Goal: Use online tool/utility: Utilize a website feature to perform a specific function

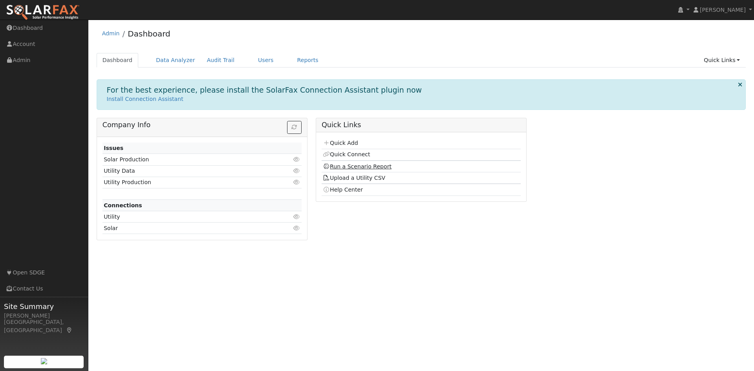
click at [350, 168] on link "Run a Scenario Report" at bounding box center [357, 166] width 69 height 6
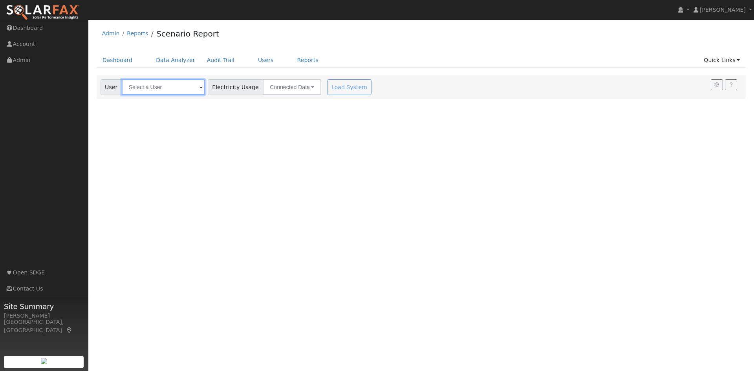
click at [177, 79] on input "text" at bounding box center [163, 87] width 83 height 16
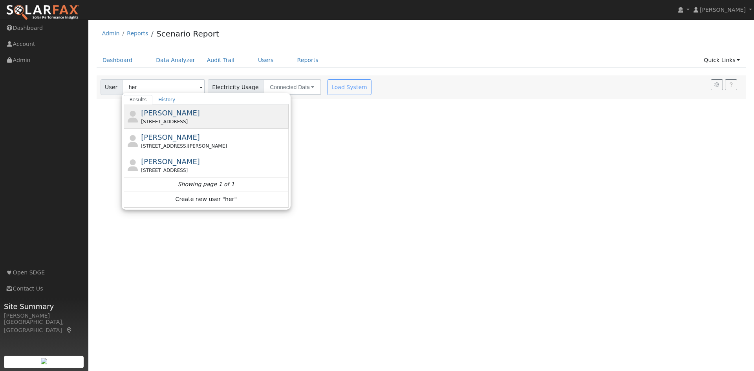
click at [205, 113] on div "Herman FernaNDEZ 10127 Knight Drive, San Diego, CA 92126" at bounding box center [214, 117] width 146 height 18
type input "[PERSON_NAME]"
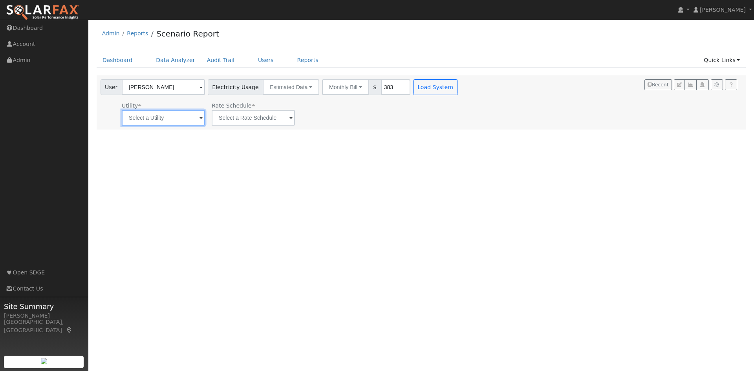
click at [176, 117] on input "text" at bounding box center [163, 118] width 83 height 16
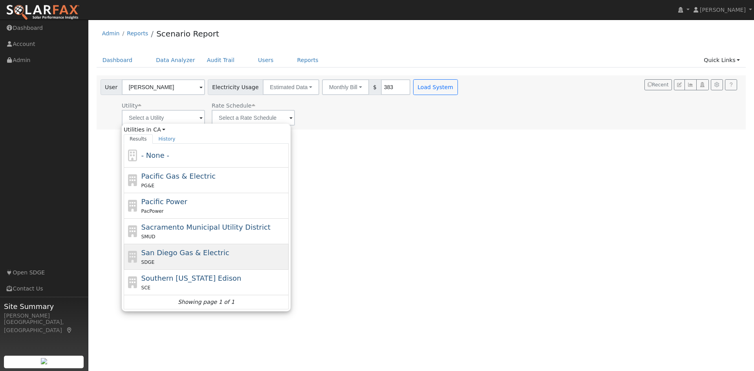
click at [199, 255] on span "San Diego Gas & Electric" at bounding box center [185, 252] width 88 height 8
type input "San Diego Gas & Electric"
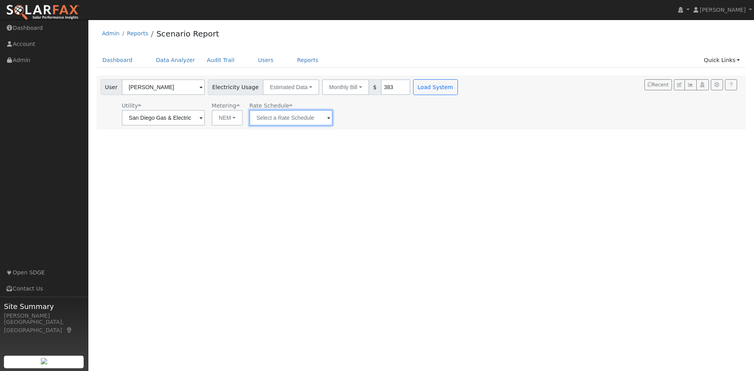
click at [205, 120] on input "text" at bounding box center [163, 118] width 83 height 16
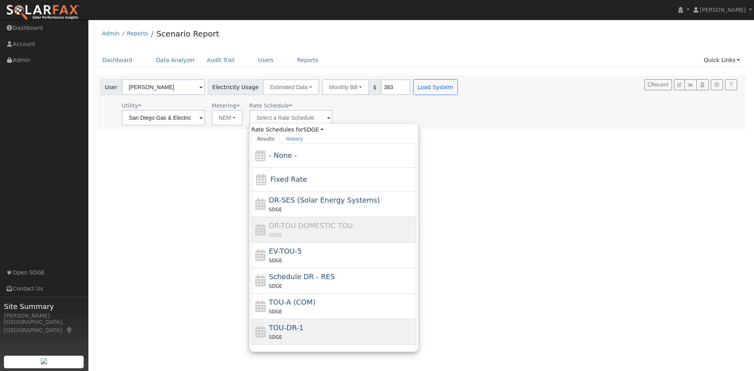
drag, startPoint x: 299, startPoint y: 330, endPoint x: 299, endPoint y: 303, distance: 27.1
click at [299, 330] on span "TOU-DR-1" at bounding box center [286, 327] width 35 height 8
type input "TOU-DR-1"
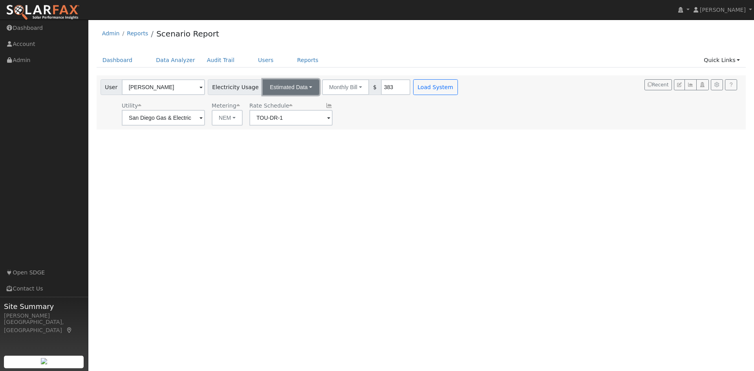
click at [297, 88] on button "Estimated Data" at bounding box center [291, 87] width 57 height 16
click at [337, 84] on button "Monthly Bill" at bounding box center [345, 87] width 47 height 16
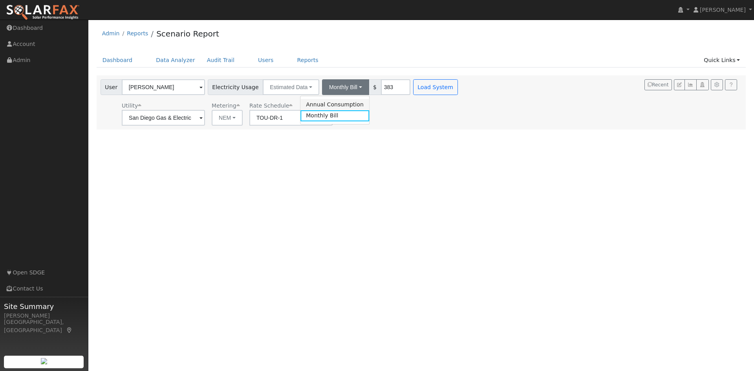
click at [336, 104] on link "Annual Consumption" at bounding box center [334, 104] width 69 height 11
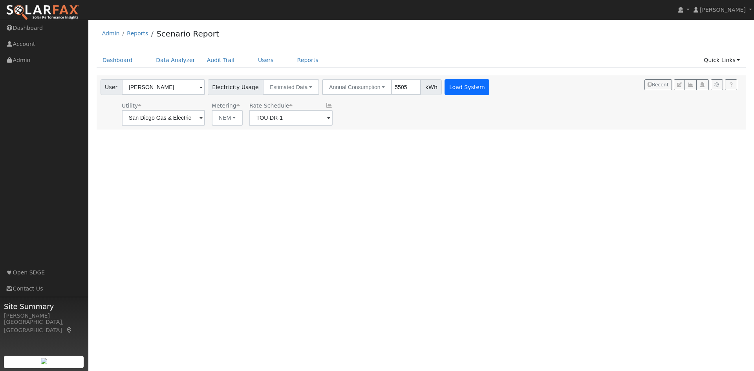
type input "5505"
click at [444, 90] on button "Load System" at bounding box center [466, 87] width 45 height 16
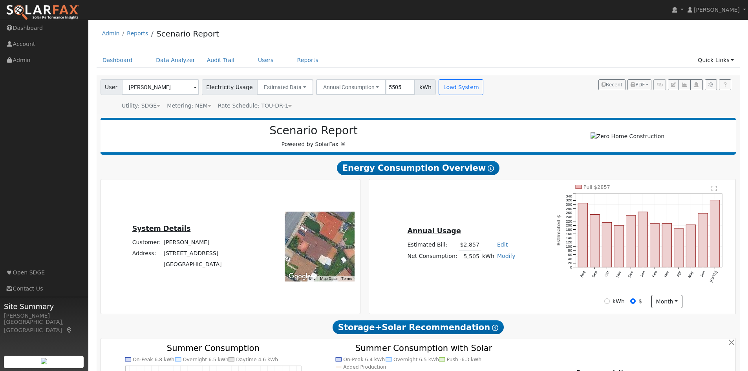
click at [501, 259] on link "Modify" at bounding box center [506, 256] width 18 height 6
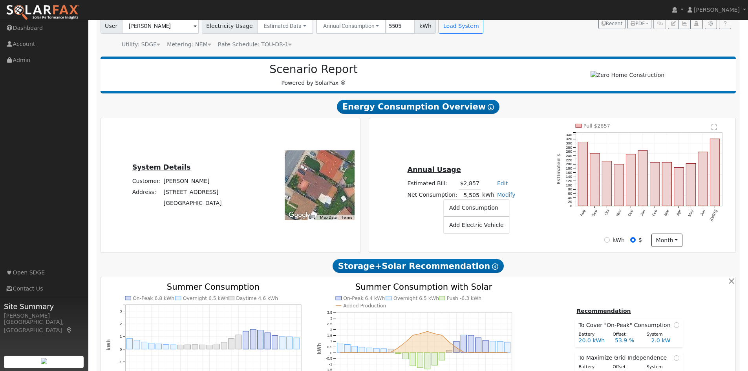
scroll to position [78, 0]
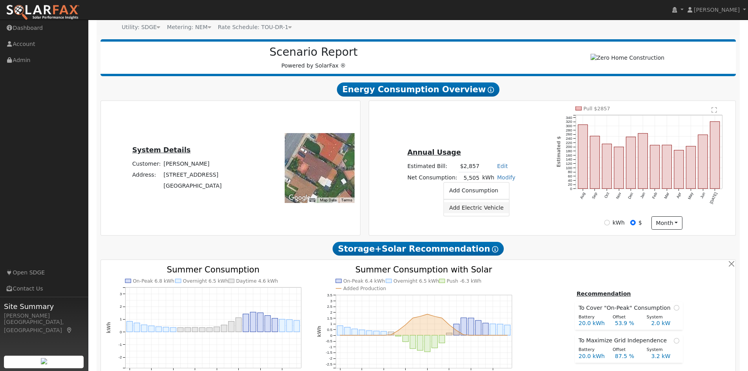
click at [481, 213] on link "Add Electric Vehicle" at bounding box center [477, 207] width 66 height 11
click at [506, 203] on button "Save" at bounding box center [511, 198] width 23 height 13
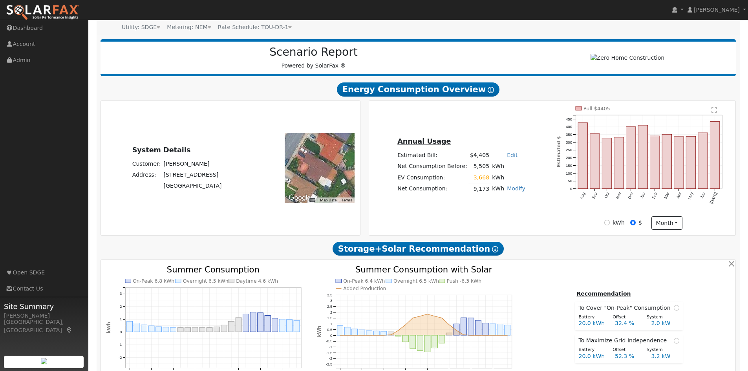
click at [510, 192] on link "Modify" at bounding box center [516, 188] width 18 height 6
click at [499, 220] on link "Edit Electric Vehicle" at bounding box center [486, 218] width 66 height 11
click at [464, 197] on input "200" at bounding box center [453, 193] width 45 height 10
drag, startPoint x: 461, startPoint y: 197, endPoint x: 469, endPoint y: 197, distance: 8.3
click at [469, 197] on input "200" at bounding box center [453, 193] width 45 height 10
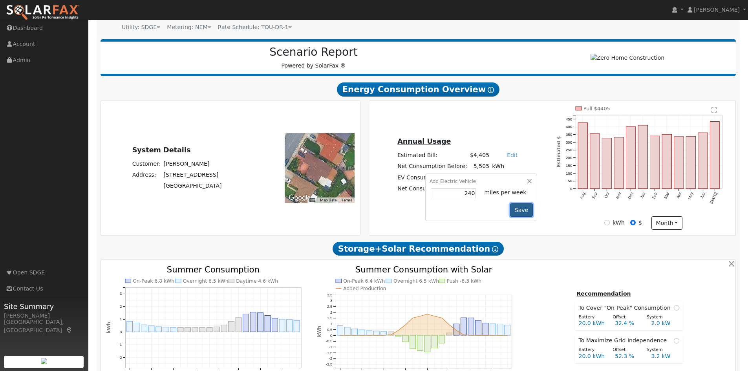
click at [515, 212] on button "Save" at bounding box center [521, 209] width 23 height 13
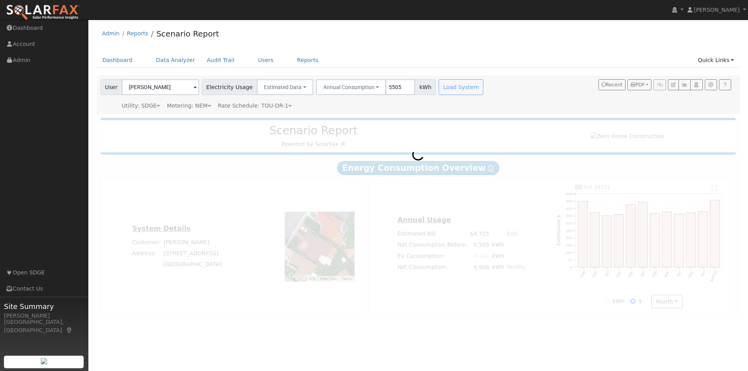
scroll to position [0, 0]
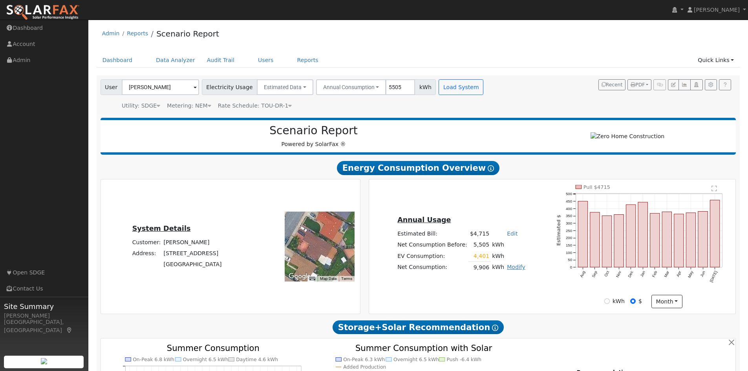
click at [513, 270] on link "Modify" at bounding box center [516, 267] width 18 height 6
click at [499, 301] on link "Edit Electric Vehicle" at bounding box center [486, 297] width 66 height 11
type input "280"
click at [514, 294] on button "Save" at bounding box center [521, 288] width 23 height 13
click at [513, 270] on link "Modify" at bounding box center [516, 267] width 18 height 6
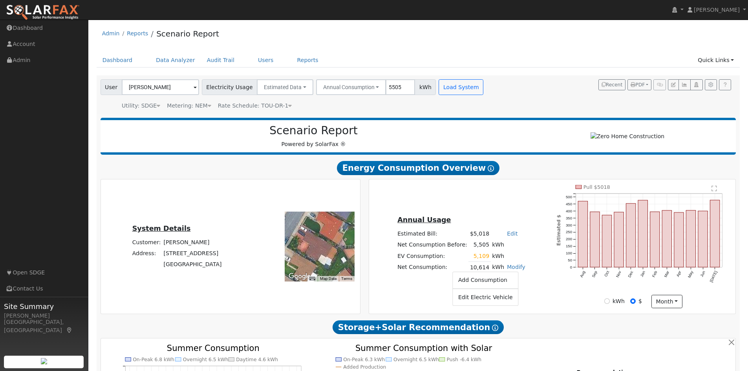
click at [502, 299] on link "Edit Electric Vehicle" at bounding box center [486, 297] width 66 height 11
click at [468, 275] on input "280" at bounding box center [453, 272] width 45 height 10
type input "268"
click at [520, 292] on button "Save" at bounding box center [521, 288] width 23 height 13
click at [508, 268] on link "Modify" at bounding box center [516, 267] width 18 height 6
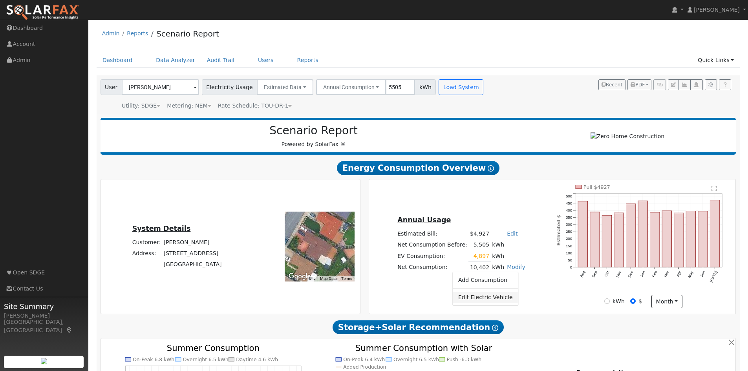
click at [495, 303] on link "Edit Electric Vehicle" at bounding box center [486, 297] width 66 height 11
click at [468, 275] on input "268" at bounding box center [453, 272] width 45 height 10
type input "4"
type input "264"
click at [518, 290] on button "Save" at bounding box center [521, 288] width 23 height 13
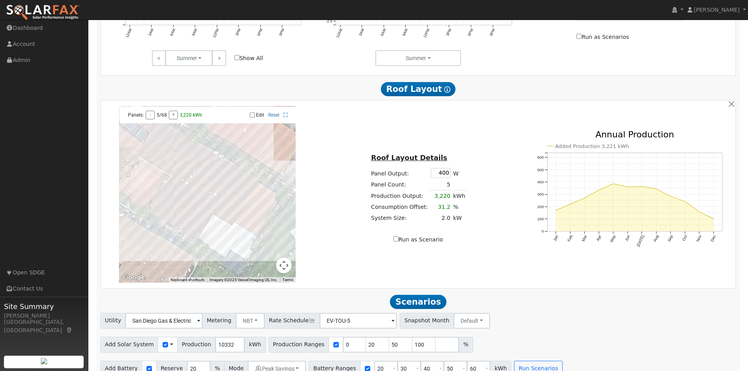
scroll to position [439, 0]
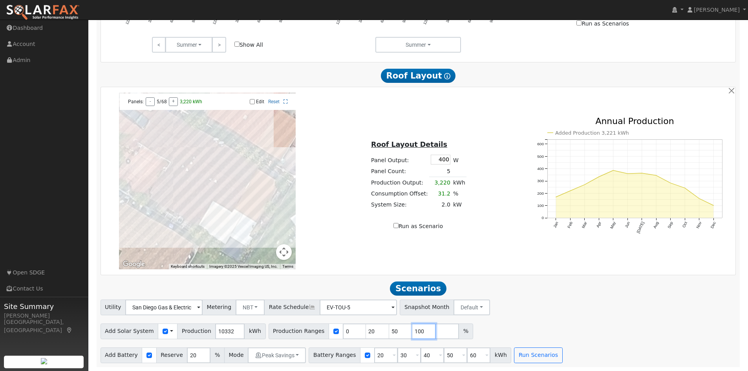
click at [412, 330] on input "100" at bounding box center [424, 331] width 24 height 16
type input "1"
drag, startPoint x: 384, startPoint y: 330, endPoint x: 370, endPoint y: 331, distance: 14.1
click at [372, 331] on div "Production Ranges 0 20 50 %" at bounding box center [358, 331] width 181 height 16
drag, startPoint x: 360, startPoint y: 330, endPoint x: 352, endPoint y: 332, distance: 7.9
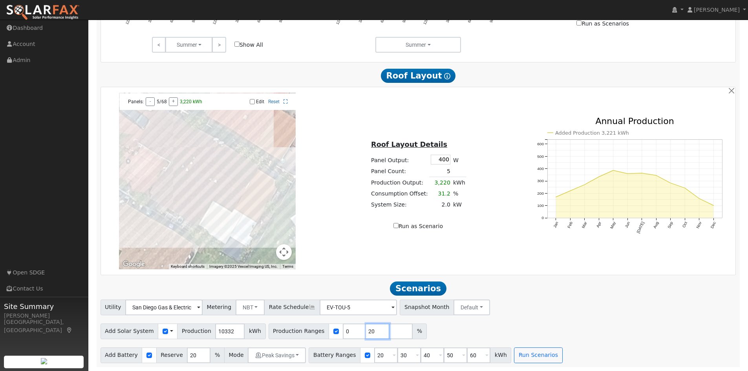
click at [366, 332] on input "20" at bounding box center [378, 331] width 24 height 16
drag, startPoint x: 340, startPoint y: 331, endPoint x: 329, endPoint y: 332, distance: 11.0
click at [343, 332] on input "0" at bounding box center [355, 331] width 24 height 16
type input "50"
type input "80"
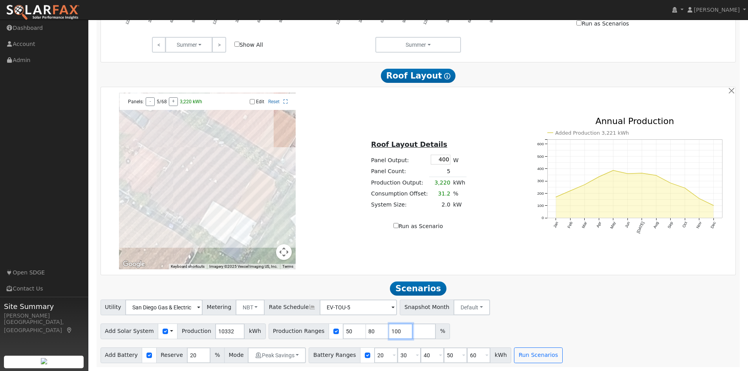
type input "100"
type input "110"
click at [561, 319] on div "Utility San Diego Gas & Electric Metering NBT NEM NBT Rate Schedule EV-TOU-5 - …" at bounding box center [418, 331] width 644 height 64
drag, startPoint x: 371, startPoint y: 355, endPoint x: 360, endPoint y: 358, distance: 11.3
click at [374, 358] on input "20" at bounding box center [386, 355] width 24 height 16
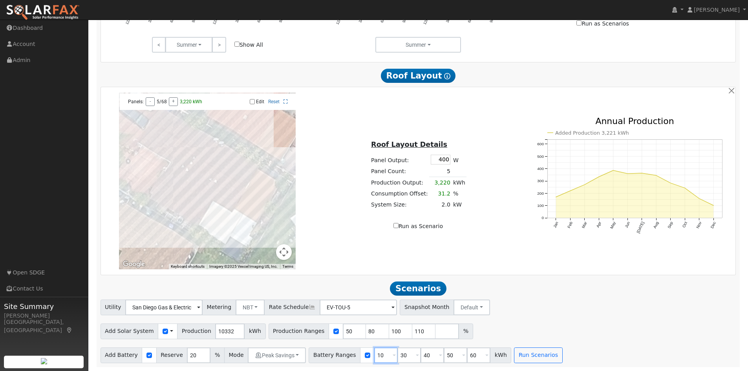
type input "10"
type input "20"
type input "30"
type input "40"
type input "50"
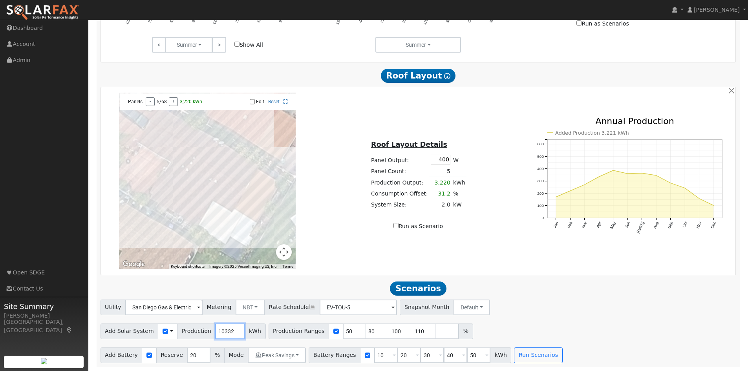
drag, startPoint x: 226, startPoint y: 333, endPoint x: 199, endPoint y: 331, distance: 26.8
click at [199, 331] on div "Add Solar System Use CSV Data Production 10332 kWh" at bounding box center [182, 331] width 165 height 16
type input "10250"
click at [525, 360] on button "Run Scenarios" at bounding box center [538, 355] width 48 height 16
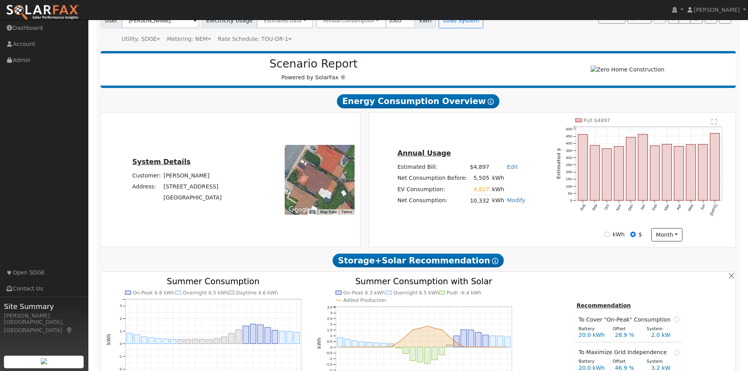
scroll to position [0, 0]
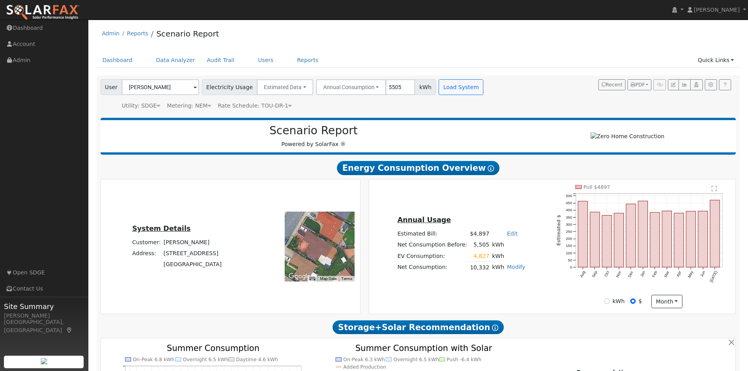
drag, startPoint x: 167, startPoint y: 257, endPoint x: 209, endPoint y: 256, distance: 41.6
click at [209, 256] on td "[STREET_ADDRESS]" at bounding box center [192, 253] width 61 height 11
click at [165, 256] on td "[STREET_ADDRESS]" at bounding box center [192, 253] width 61 height 11
drag, startPoint x: 166, startPoint y: 255, endPoint x: 216, endPoint y: 256, distance: 49.5
click at [216, 256] on td "[STREET_ADDRESS]" at bounding box center [192, 253] width 61 height 11
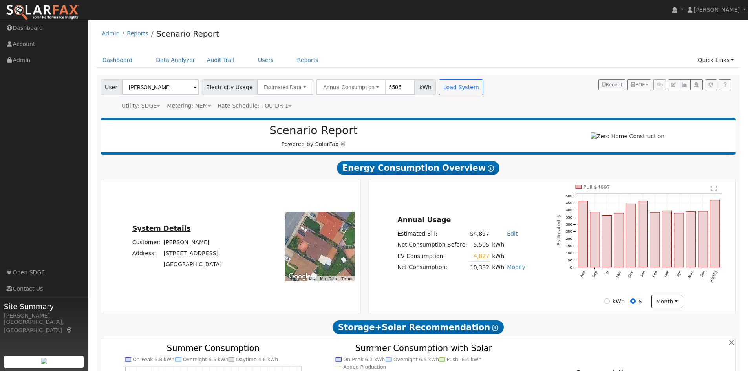
copy td "[STREET_ADDRESS]"
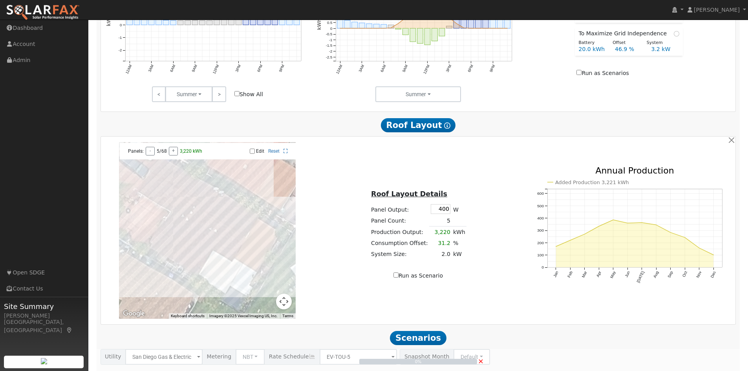
scroll to position [439, 0]
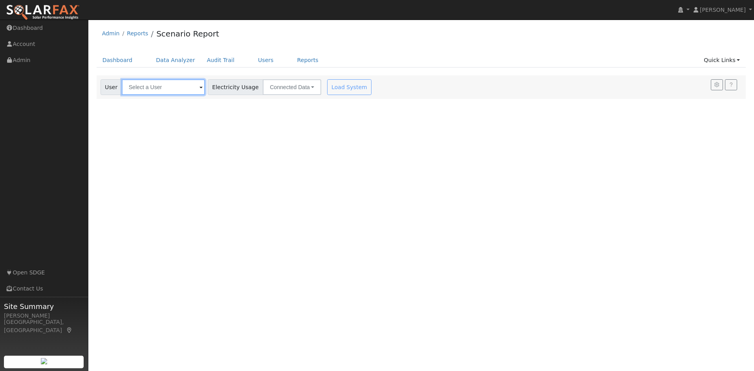
click at [177, 84] on input "text" at bounding box center [163, 87] width 83 height 16
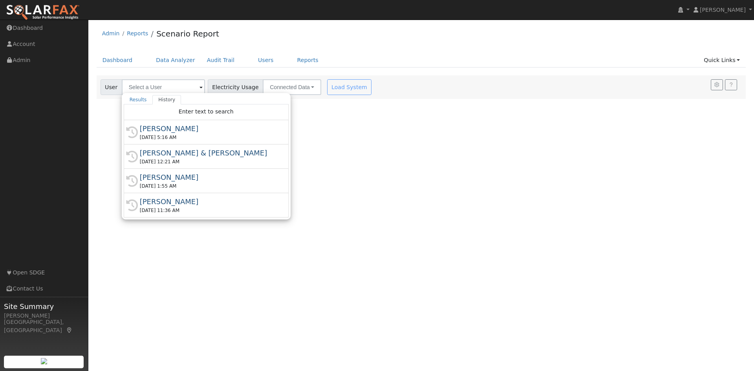
click at [174, 126] on div "[PERSON_NAME]" at bounding box center [210, 128] width 140 height 11
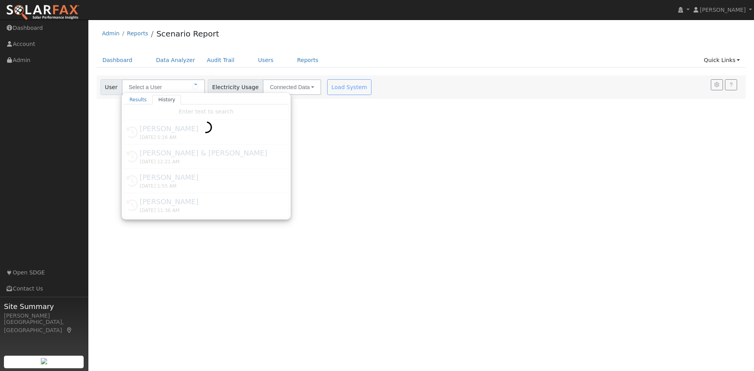
type input "[PERSON_NAME]"
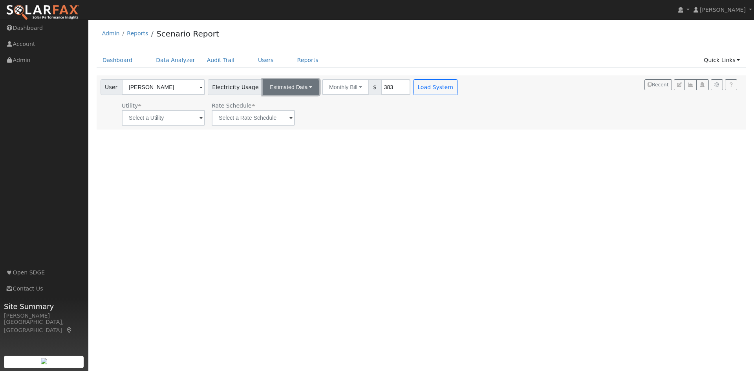
click at [293, 89] on button "Estimated Data" at bounding box center [291, 87] width 57 height 16
click at [287, 115] on link "Estimated Data" at bounding box center [291, 115] width 56 height 11
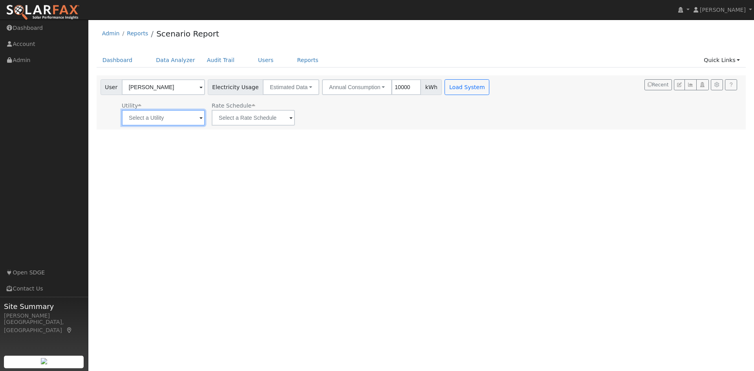
click at [182, 117] on input "text" at bounding box center [163, 118] width 83 height 16
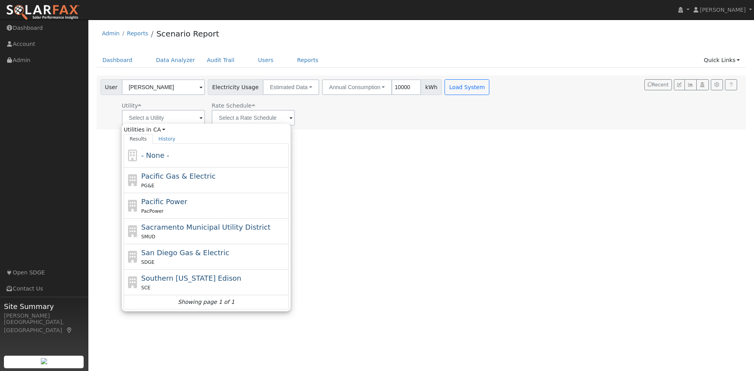
click at [182, 252] on span "San Diego Gas & Electric" at bounding box center [185, 252] width 88 height 8
type input "San Diego Gas & Electric"
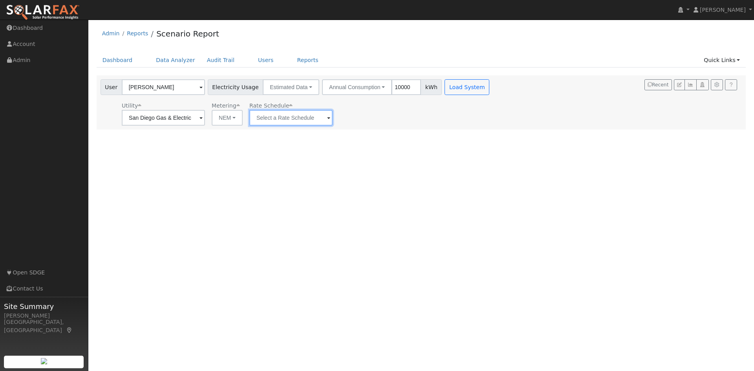
click at [205, 120] on input "text" at bounding box center [163, 118] width 83 height 16
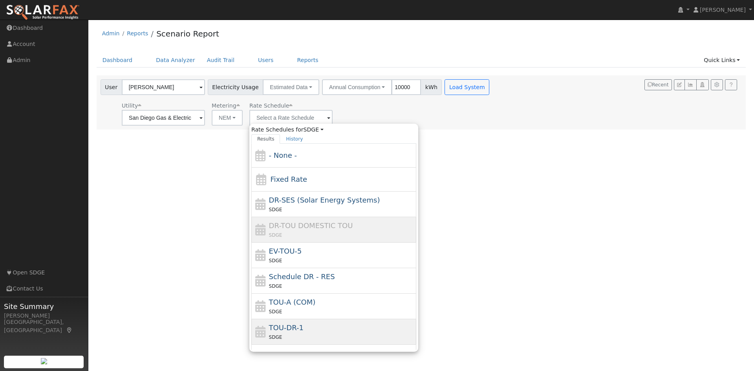
click at [298, 329] on span "TOU-DR-1" at bounding box center [286, 327] width 35 height 8
type input "TOU-DR-1"
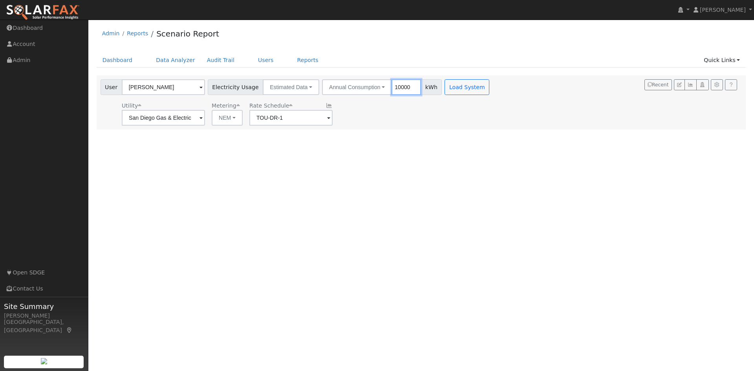
click at [403, 91] on input "10000" at bounding box center [405, 87] width 29 height 16
type input "5495"
click at [454, 82] on button "Load System" at bounding box center [466, 87] width 45 height 16
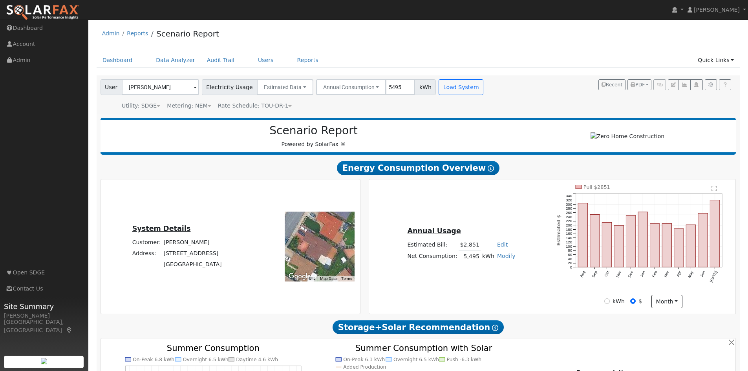
click at [506, 259] on link "Modify" at bounding box center [506, 256] width 18 height 6
click at [488, 291] on link "Add Electric Vehicle" at bounding box center [477, 286] width 66 height 11
type input "264"
click at [503, 279] on button "Save" at bounding box center [511, 277] width 23 height 13
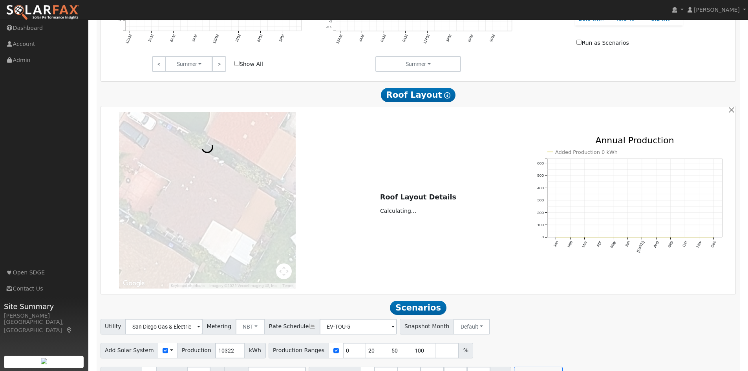
scroll to position [439, 0]
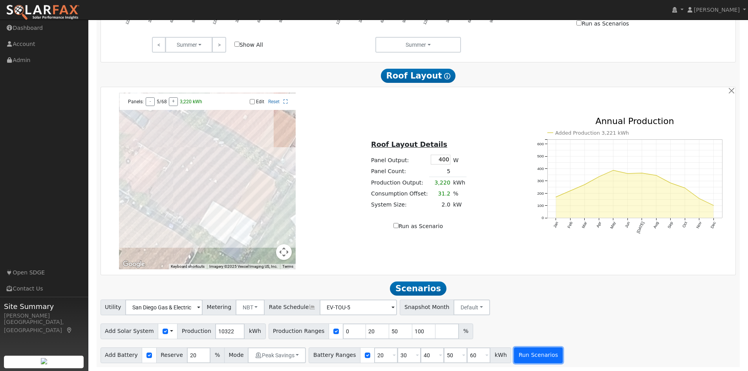
click at [514, 356] on button "Run Scenarios" at bounding box center [538, 355] width 48 height 16
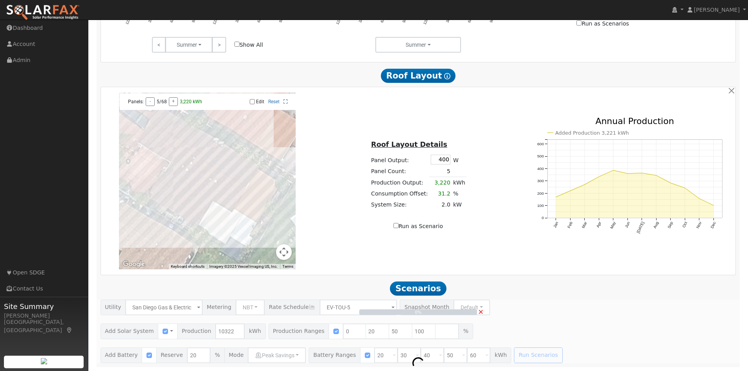
click at [480, 312] on span "×" at bounding box center [481, 311] width 6 height 8
checkbox input "false"
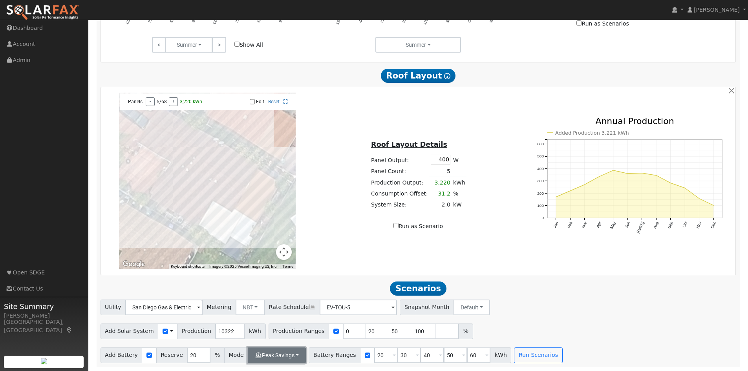
click at [287, 353] on button "Peak Savings" at bounding box center [277, 355] width 58 height 16
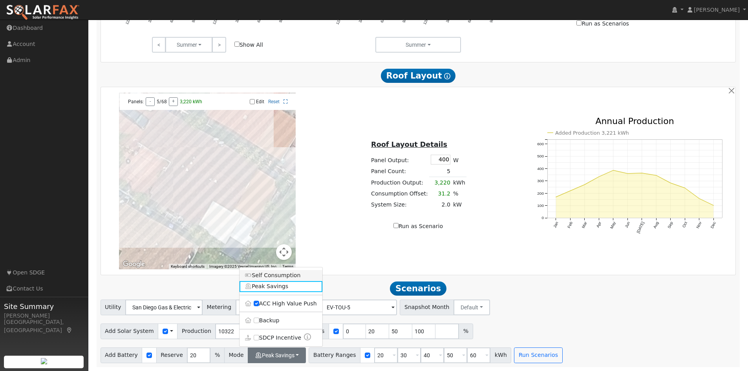
click at [281, 277] on link "Self Consumption" at bounding box center [280, 275] width 83 height 11
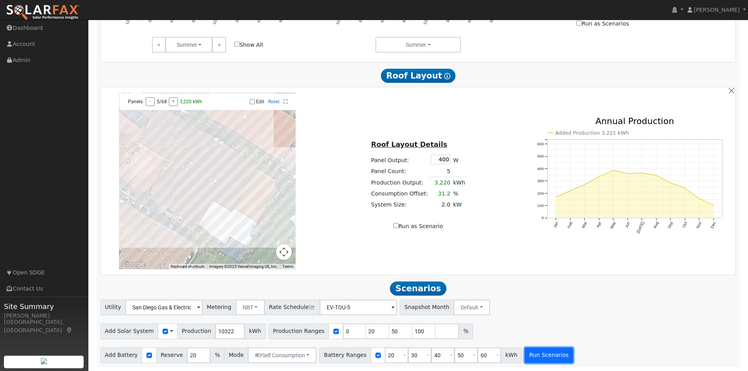
click at [526, 360] on button "Run Scenarios" at bounding box center [548, 355] width 48 height 16
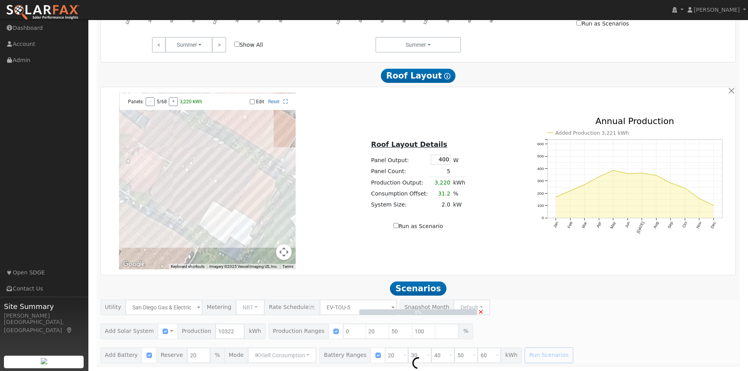
click at [482, 312] on span "×" at bounding box center [481, 311] width 6 height 8
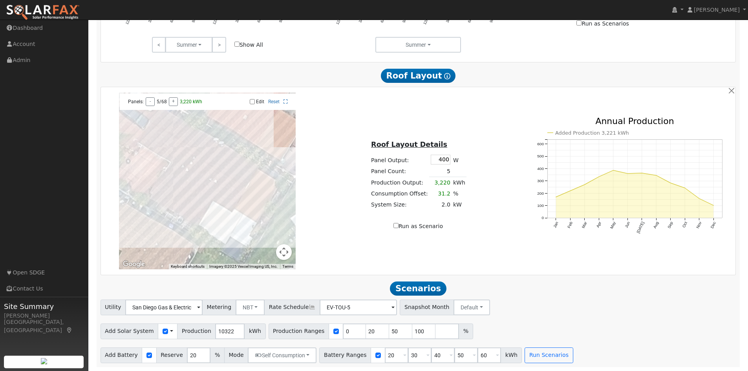
click at [329, 334] on div at bounding box center [336, 331] width 15 height 16
drag, startPoint x: 334, startPoint y: 332, endPoint x: 318, endPoint y: 331, distance: 15.4
click at [318, 331] on div "Production Ranges 0 20 50 100 %" at bounding box center [370, 331] width 204 height 16
type input "20"
type input "50"
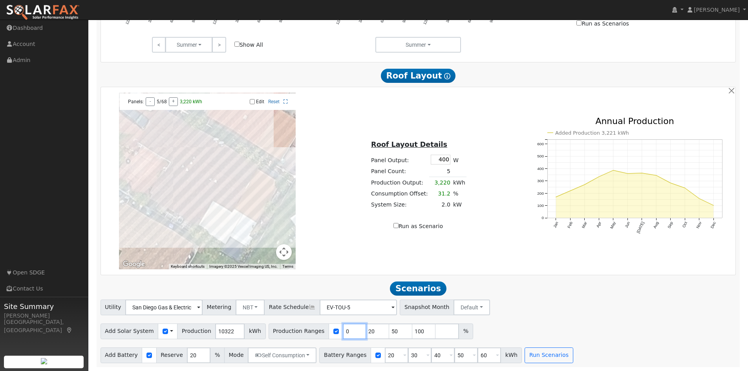
type input "100"
drag, startPoint x: 339, startPoint y: 334, endPoint x: 324, endPoint y: 333, distance: 14.9
click at [324, 333] on div "Production Ranges 20 50 100 %" at bounding box center [358, 331] width 181 height 16
type input "50"
type input "100"
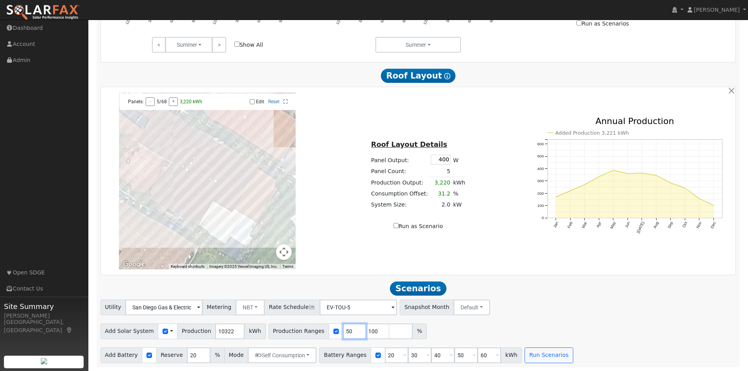
drag, startPoint x: 337, startPoint y: 333, endPoint x: 328, endPoint y: 333, distance: 8.6
click at [343, 333] on input "50" at bounding box center [355, 331] width 24 height 16
type input "50"
drag, startPoint x: 363, startPoint y: 332, endPoint x: 353, endPoint y: 332, distance: 9.8
click at [366, 332] on input "100" at bounding box center [378, 331] width 24 height 16
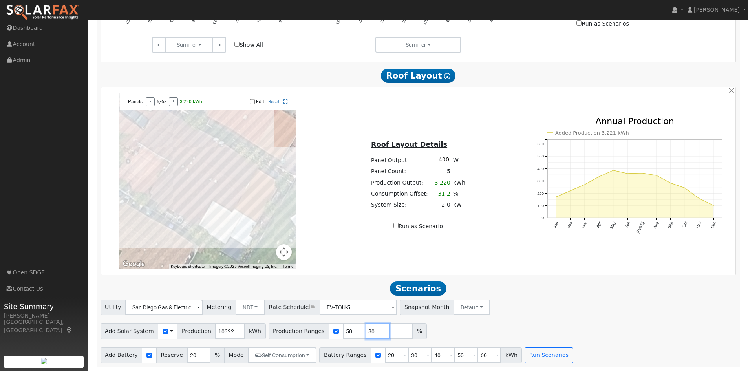
type input "80"
click at [389, 339] on input "number" at bounding box center [401, 331] width 24 height 16
click at [504, 330] on div "Add Solar System Use CSV Data Production 10322 kWh Production Ranges 50 80 %" at bounding box center [418, 330] width 638 height 18
drag, startPoint x: 383, startPoint y: 356, endPoint x: 369, endPoint y: 353, distance: 14.4
click at [369, 353] on div "Battery Ranges 20 Overrides Reserve % Mode None None Self Consumption Peak Savi…" at bounding box center [420, 355] width 203 height 16
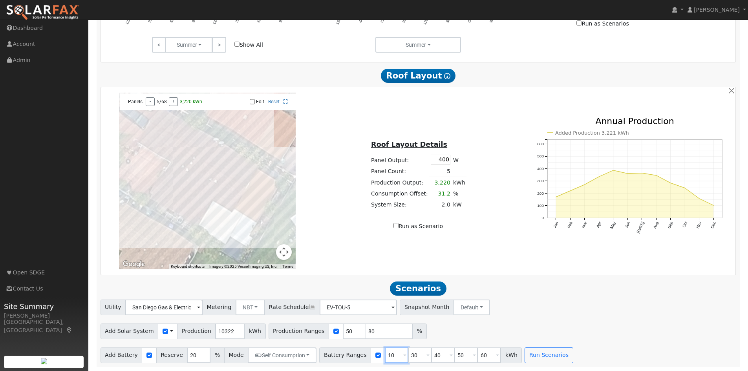
type input "10"
drag, startPoint x: 398, startPoint y: 356, endPoint x: 406, endPoint y: 356, distance: 8.2
click at [408, 356] on input "30" at bounding box center [420, 355] width 24 height 16
type input "20"
drag, startPoint x: 422, startPoint y: 356, endPoint x: 432, endPoint y: 354, distance: 10.3
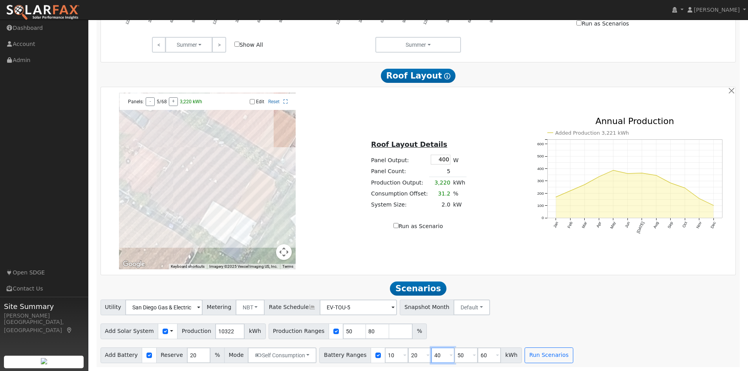
click at [432, 354] on input "40" at bounding box center [443, 355] width 24 height 16
type input "30"
drag, startPoint x: 452, startPoint y: 356, endPoint x: 444, endPoint y: 356, distance: 7.9
click at [454, 356] on input "50" at bounding box center [466, 355] width 24 height 16
type input "60"
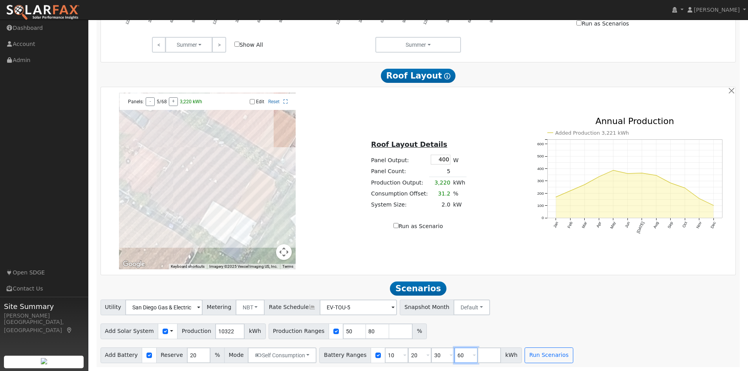
drag, startPoint x: 453, startPoint y: 355, endPoint x: 441, endPoint y: 355, distance: 12.6
click at [454, 355] on input "60" at bounding box center [466, 355] width 24 height 16
type input "0"
click at [389, 334] on input "0" at bounding box center [401, 331] width 24 height 16
type input "0"
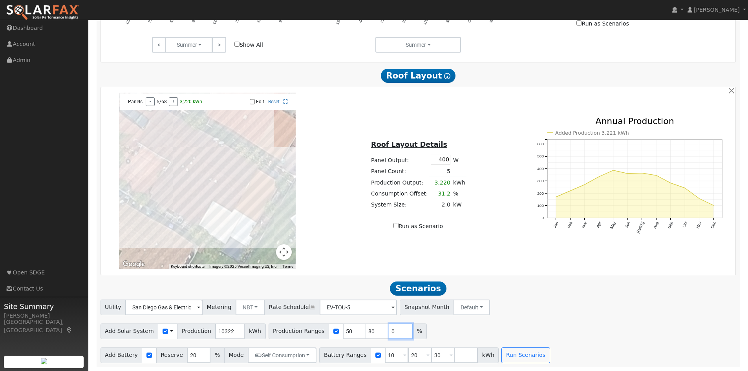
type input "50"
type input "80"
click at [412, 333] on input "number" at bounding box center [424, 331] width 24 height 16
type input "100"
click at [512, 360] on button "Run Scenarios" at bounding box center [525, 355] width 48 height 16
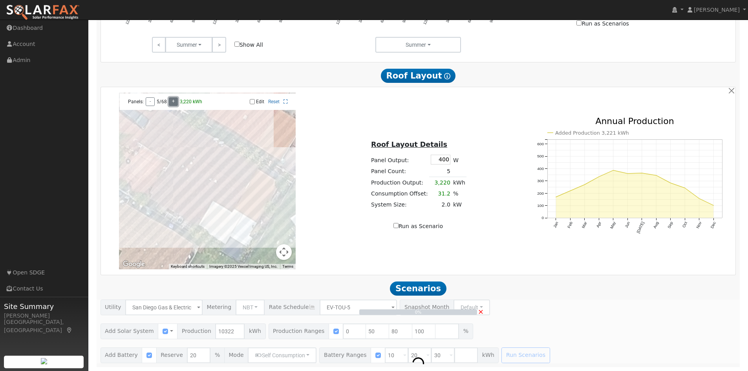
type input "20"
type input "50"
click at [172, 102] on button "+" at bounding box center [173, 101] width 9 height 9
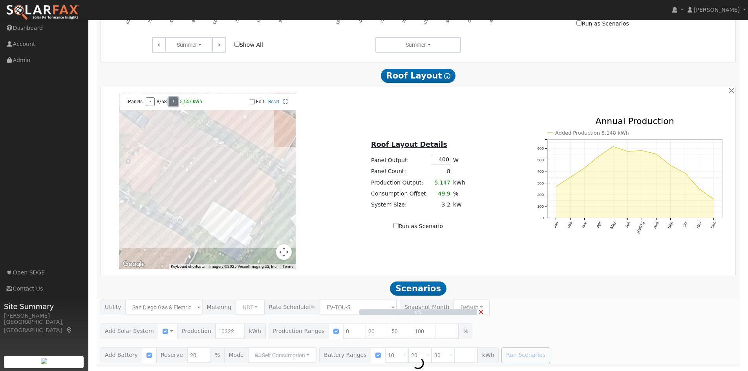
click at [172, 102] on button "+" at bounding box center [173, 101] width 9 height 9
click at [172, 102] on button "+" at bounding box center [174, 101] width 9 height 9
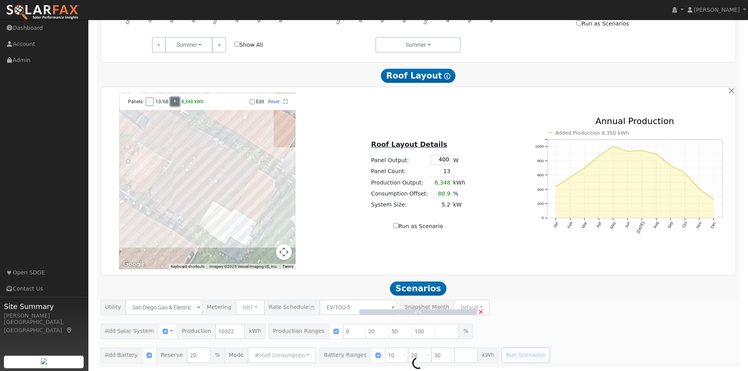
click at [172, 102] on button "+" at bounding box center [174, 101] width 9 height 9
click at [180, 107] on div "Panels: - 15/68 + 9,624 kWh Edit Reset" at bounding box center [208, 101] width 176 height 16
click at [178, 104] on div "Panels: - 16/68 + 10,261 kWh" at bounding box center [166, 101] width 84 height 9
click at [153, 106] on div "Panels: - 22/68 + 14,068 kWh" at bounding box center [166, 101] width 84 height 9
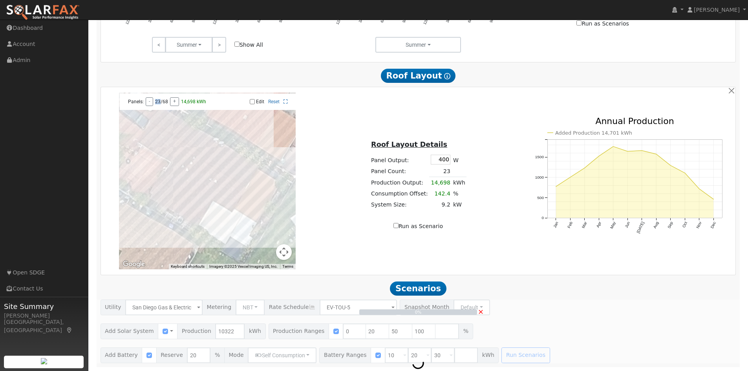
click at [153, 106] on div "Panels: - 23/68 + 14,698 kWh" at bounding box center [166, 101] width 84 height 9
click at [153, 106] on div "Panels: - 24/68 + 15,328 kWh" at bounding box center [166, 101] width 84 height 9
click at [153, 106] on div "Panels: - 26/68 + 16,595 kWh" at bounding box center [166, 101] width 84 height 9
click at [153, 106] on div "Panels: - 27/68 + 17,224 kWh" at bounding box center [166, 101] width 84 height 9
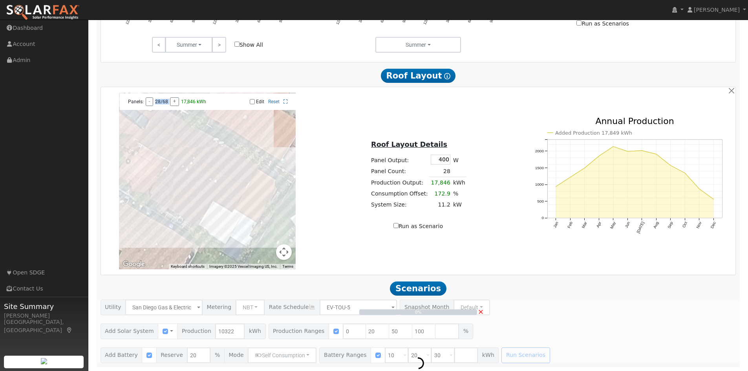
click at [153, 106] on div "Panels: - 28/68 + 17,846 kWh" at bounding box center [166, 101] width 84 height 9
click at [153, 106] on div "Panels: - 29/68 + 18,466 kWh" at bounding box center [166, 101] width 84 height 9
click at [153, 106] on div "Panels: - 30/68 + 19,084 kWh" at bounding box center [166, 101] width 84 height 9
click at [153, 106] on div "Panels: - 31/68 + 19,702 kWh" at bounding box center [166, 101] width 84 height 9
click at [351, 179] on div "Roof Layout Details Panel Output: 400 W Panel Count: 34 Production Output: 21,5…" at bounding box center [418, 180] width 211 height 99
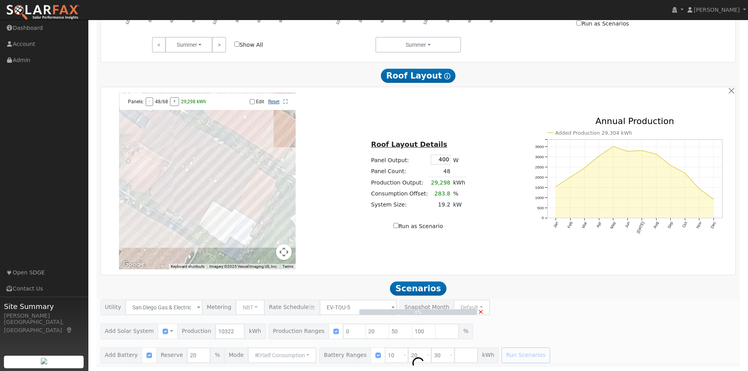
click at [272, 101] on link "Reset" at bounding box center [273, 101] width 11 height 5
click at [149, 102] on button "-" at bounding box center [149, 101] width 7 height 9
click at [252, 102] on input "Edit" at bounding box center [252, 101] width 5 height 5
click at [271, 103] on link "Reset" at bounding box center [273, 101] width 11 height 5
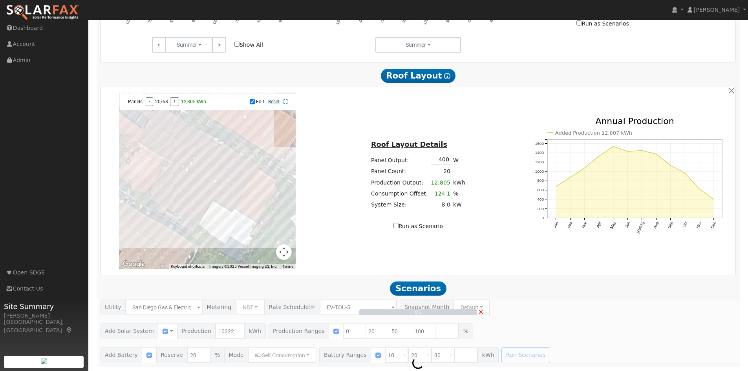
click at [271, 103] on link "Reset" at bounding box center [273, 101] width 11 height 5
click at [153, 106] on div "Panels: - 14/68 + 8,987 kWh Edit Reset" at bounding box center [208, 101] width 176 height 16
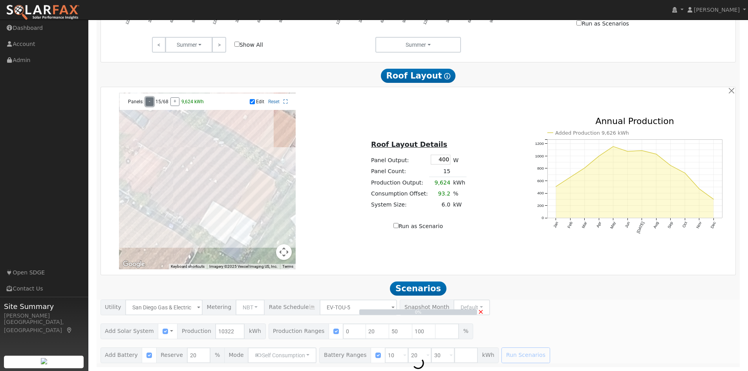
click at [152, 105] on button "-" at bounding box center [150, 101] width 8 height 9
click at [250, 108] on div "Panels: - 18/68 + 11,534 kWh Edit Reset" at bounding box center [208, 101] width 176 height 16
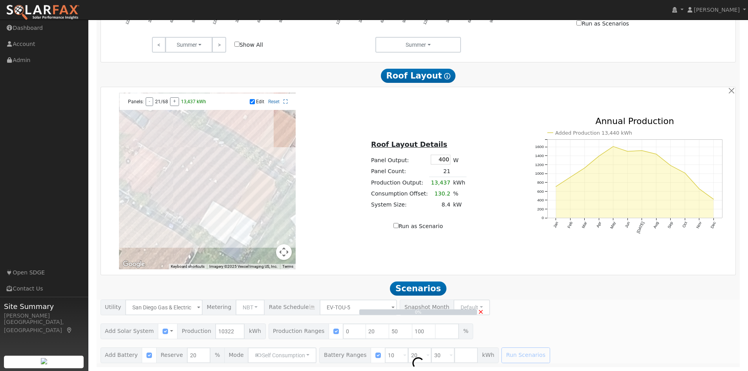
click at [251, 102] on input "Edit" at bounding box center [252, 101] width 5 height 5
checkbox input "false"
click at [274, 103] on link "Reset" at bounding box center [273, 101] width 11 height 5
drag, startPoint x: 436, startPoint y: 161, endPoint x: 452, endPoint y: 162, distance: 16.5
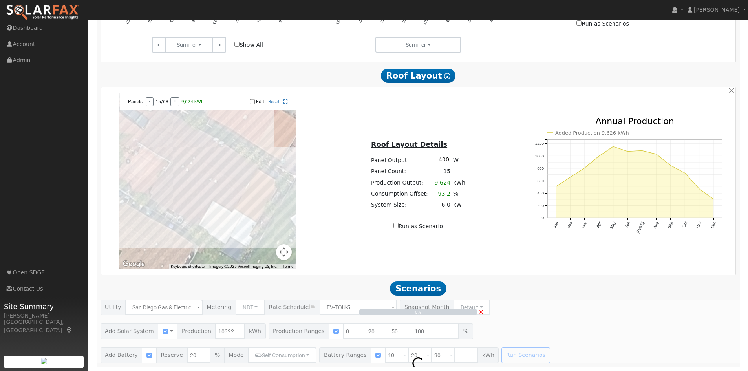
click at [452, 162] on tr "Panel Output: 400 W" at bounding box center [418, 159] width 97 height 13
click at [479, 184] on div "Roof Layout Details Panel Output: 400 W Panel Count: 21 Production Output: 13,4…" at bounding box center [418, 180] width 211 height 99
drag, startPoint x: 437, startPoint y: 160, endPoint x: 454, endPoint y: 159, distance: 16.9
click at [454, 159] on tr "Panel Output: 400 W" at bounding box center [418, 159] width 97 height 13
type input "400"
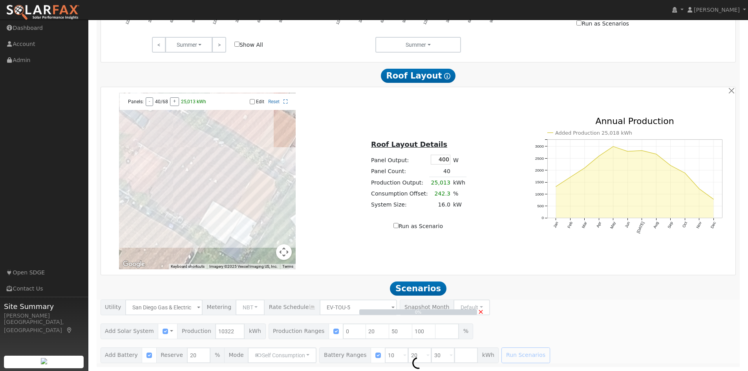
drag, startPoint x: 447, startPoint y: 173, endPoint x: 436, endPoint y: 173, distance: 11.0
click at [436, 173] on td "40" at bounding box center [440, 171] width 22 height 11
click at [480, 314] on span "×" at bounding box center [481, 311] width 6 height 8
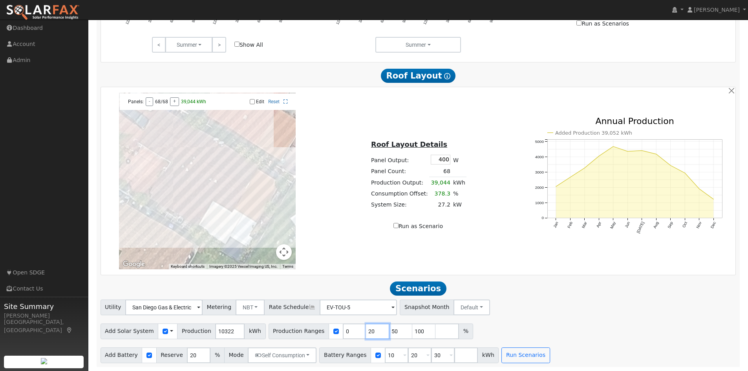
drag, startPoint x: 353, startPoint y: 332, endPoint x: 361, endPoint y: 332, distance: 8.3
click at [366, 332] on input "20" at bounding box center [378, 331] width 24 height 16
type input "50"
type input "100"
type input "5"
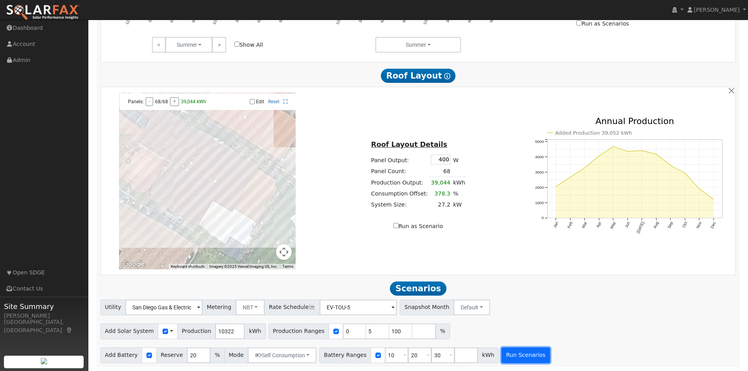
click at [503, 362] on button "Run Scenarios" at bounding box center [525, 355] width 48 height 16
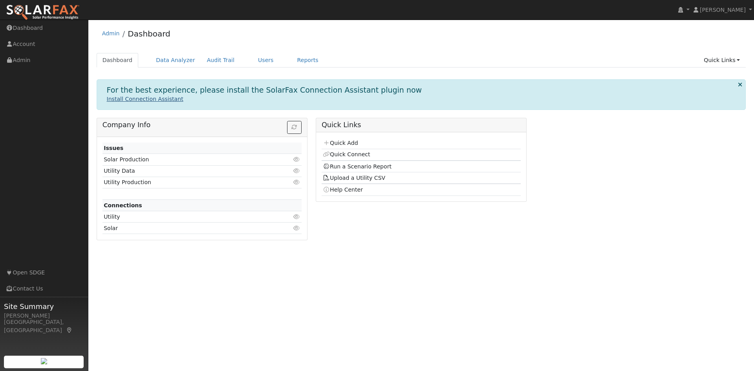
click at [145, 98] on link "Install Connection Assistant" at bounding box center [145, 99] width 77 height 6
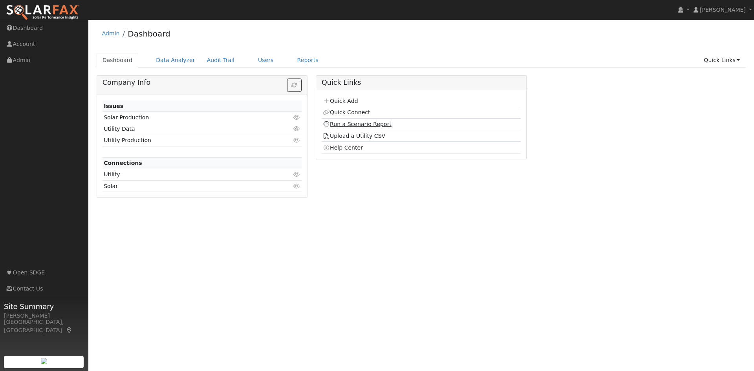
click at [360, 126] on link "Run a Scenario Report" at bounding box center [357, 124] width 69 height 6
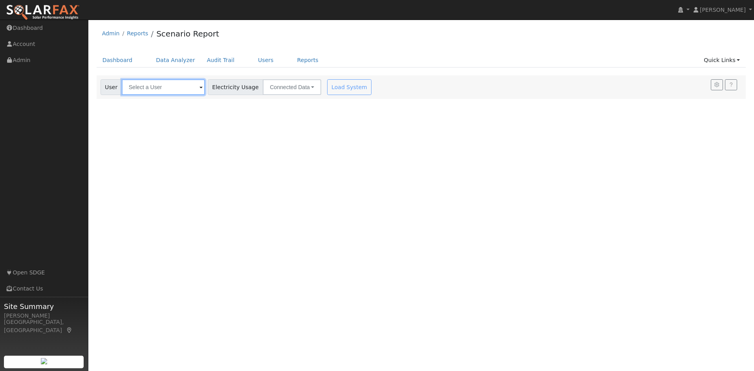
click at [156, 91] on input "text" at bounding box center [163, 87] width 83 height 16
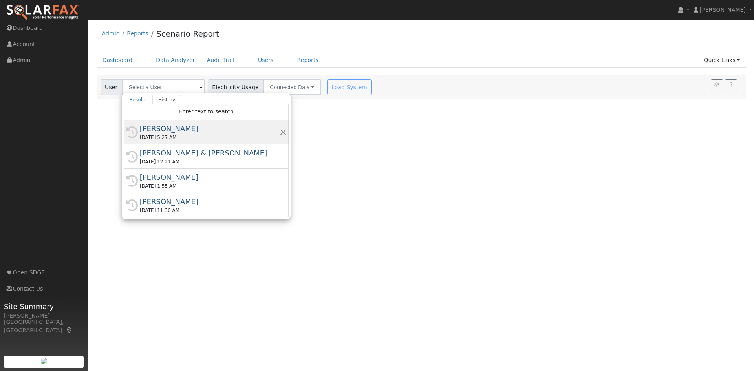
click at [180, 141] on div "[DATE] 5:27 AM" at bounding box center [210, 137] width 140 height 7
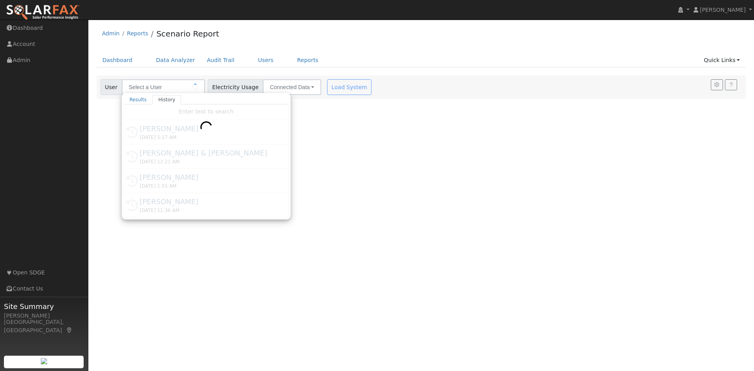
type input "[PERSON_NAME]"
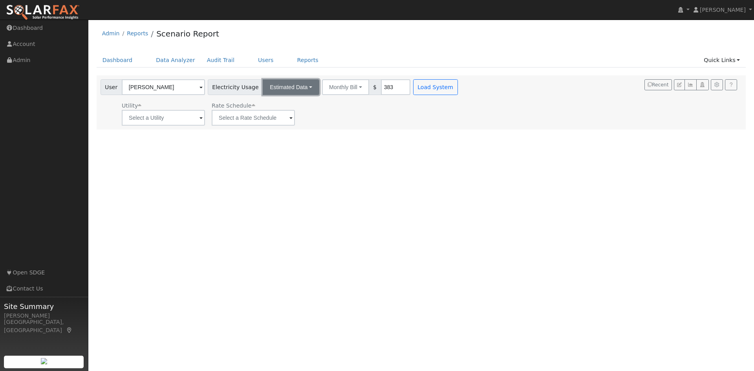
click at [298, 92] on button "Estimated Data" at bounding box center [291, 87] width 57 height 16
click at [298, 104] on link "Connected Data" at bounding box center [291, 104] width 56 height 11
click at [287, 88] on button "Connected Data" at bounding box center [292, 87] width 58 height 16
click at [288, 117] on link "Estimated Data" at bounding box center [293, 115] width 56 height 11
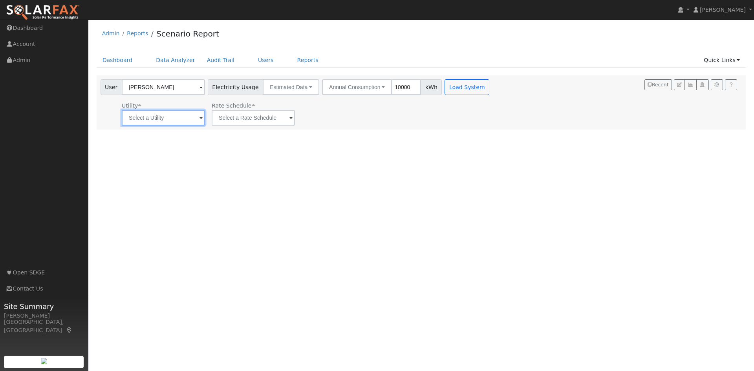
click at [181, 124] on input "text" at bounding box center [163, 118] width 83 height 16
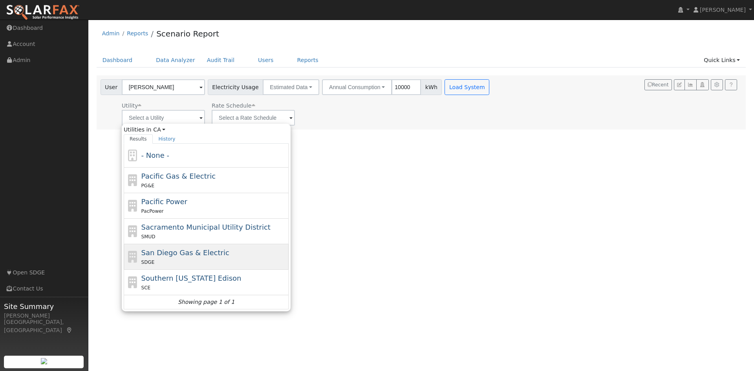
click at [193, 261] on div "SDGE" at bounding box center [214, 262] width 146 height 8
type input "San Diego Gas & Electric"
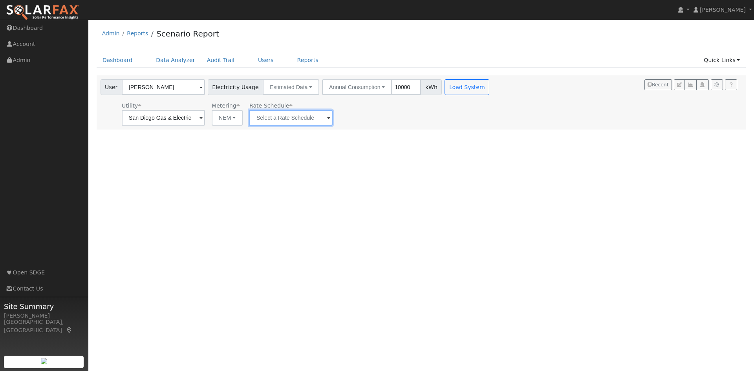
click at [205, 123] on input "text" at bounding box center [163, 118] width 83 height 16
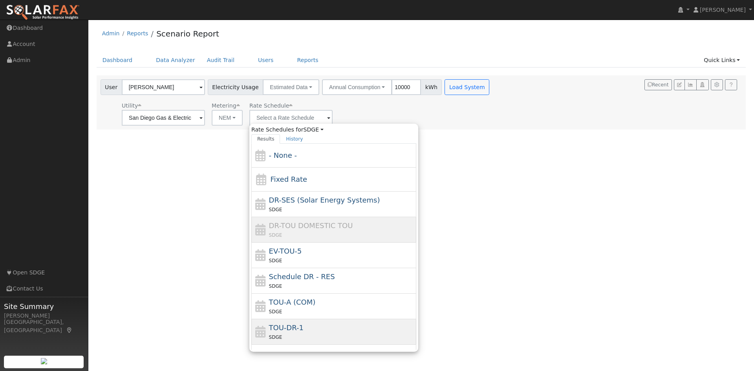
click at [305, 329] on div "TOU-DR-1 SDGE" at bounding box center [342, 331] width 146 height 19
type input "TOU-DR-1"
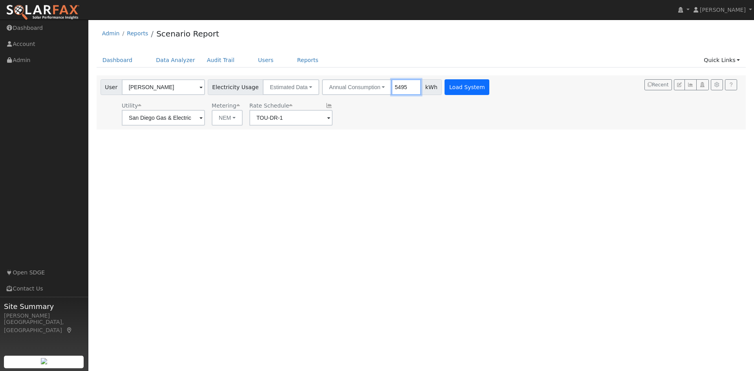
type input "5495"
click at [455, 90] on button "Load System" at bounding box center [466, 87] width 45 height 16
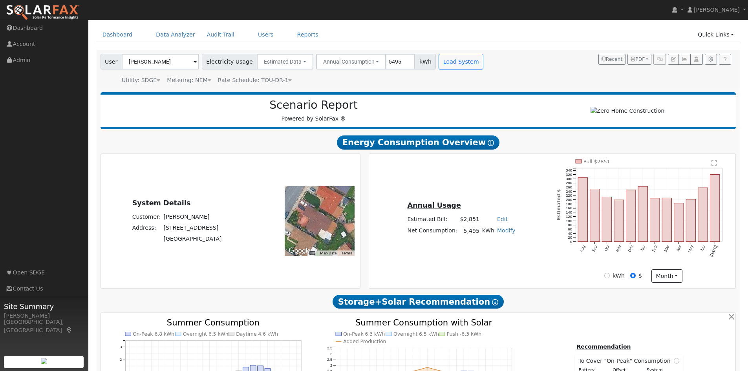
scroll to position [39, 0]
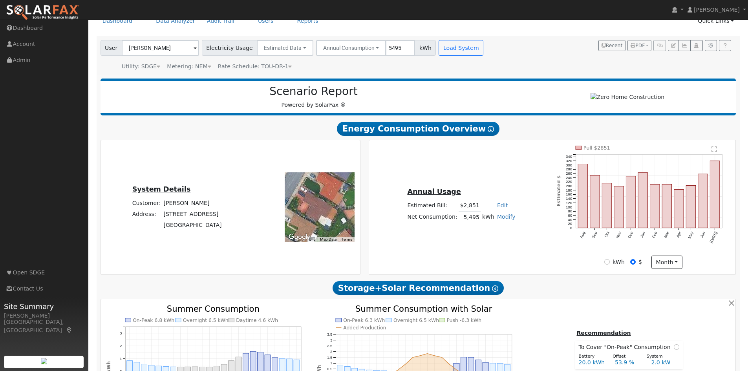
click at [502, 220] on link "Modify" at bounding box center [506, 217] width 18 height 6
click at [487, 252] on link "Add Electric Vehicle" at bounding box center [477, 246] width 66 height 11
type input "264"
click at [501, 241] on button "Save" at bounding box center [511, 238] width 23 height 13
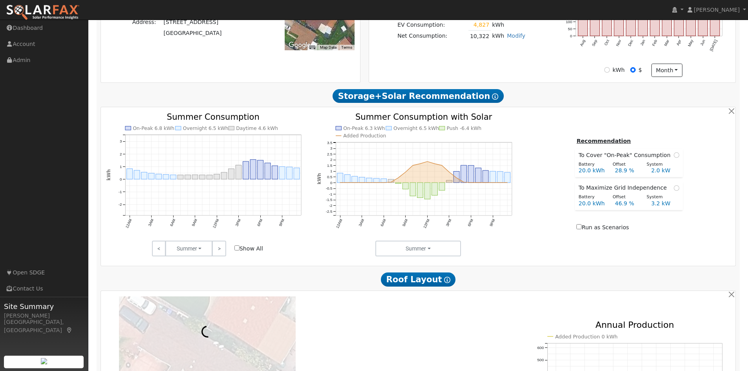
scroll to position [439, 0]
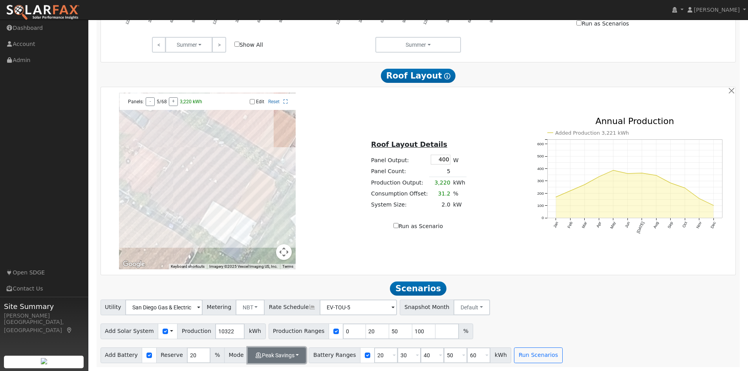
click at [282, 353] on button "Peak Savings" at bounding box center [277, 355] width 58 height 16
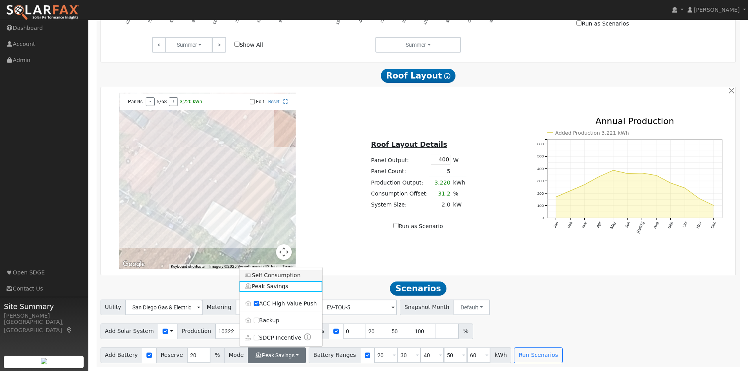
click at [283, 277] on link "Self Consumption" at bounding box center [280, 275] width 83 height 11
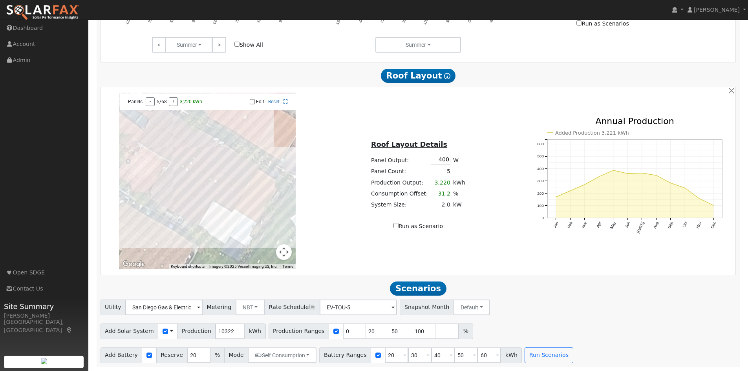
click at [606, 336] on div "Add Solar System Use CSV Data Production 10322 kWh Production Ranges 0 20 50 10…" at bounding box center [418, 330] width 638 height 18
click at [541, 353] on button "Run Scenarios" at bounding box center [548, 355] width 48 height 16
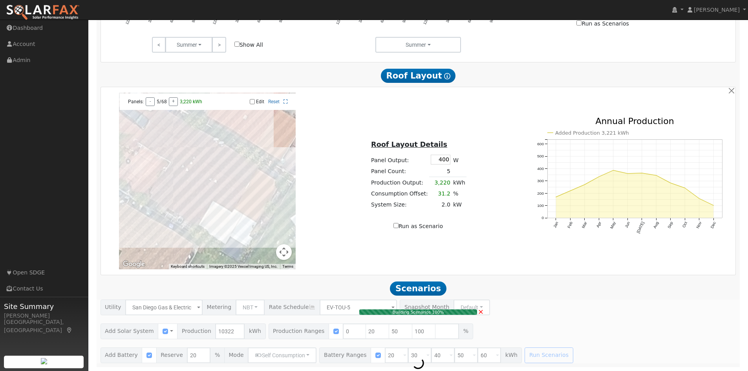
type input "3.4"
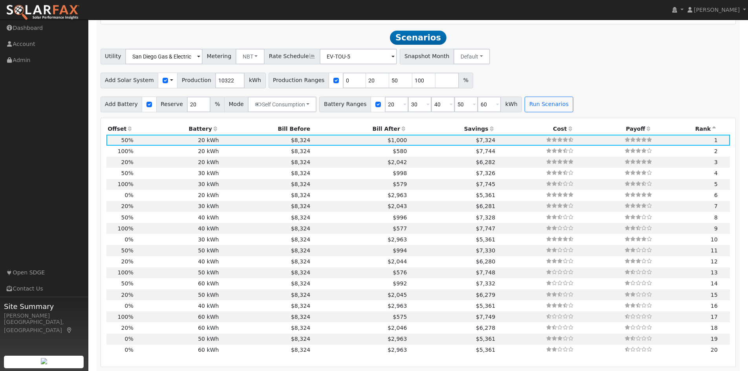
scroll to position [696, 0]
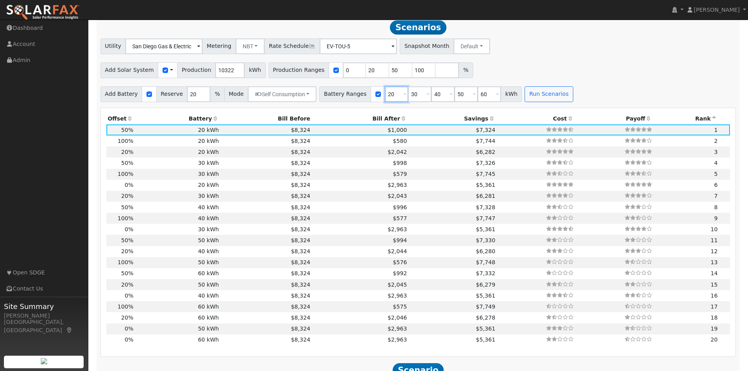
drag, startPoint x: 383, startPoint y: 97, endPoint x: 371, endPoint y: 96, distance: 13.0
click at [371, 96] on div "Battery Ranges 20 Overrides Reserve % Mode None None Self Consumption Peak Savi…" at bounding box center [420, 94] width 203 height 16
type input "0"
drag, startPoint x: 408, startPoint y: 98, endPoint x: 396, endPoint y: 99, distance: 12.2
click at [408, 99] on input "30" at bounding box center [420, 94] width 24 height 16
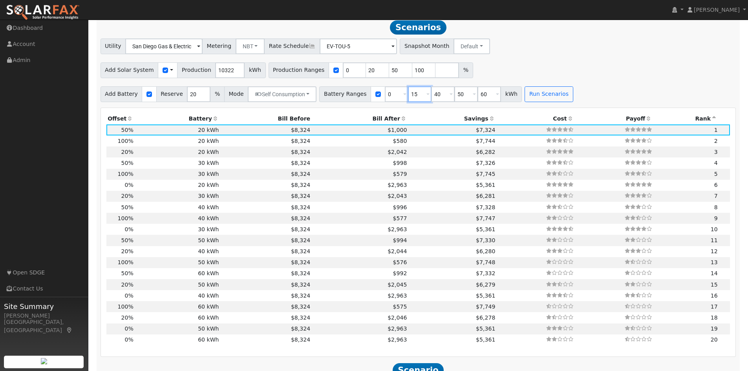
type input "15"
drag, startPoint x: 429, startPoint y: 97, endPoint x: 420, endPoint y: 97, distance: 9.0
click at [431, 97] on input "40" at bounding box center [443, 94] width 24 height 16
type input "20"
drag, startPoint x: 445, startPoint y: 97, endPoint x: 458, endPoint y: 99, distance: 13.0
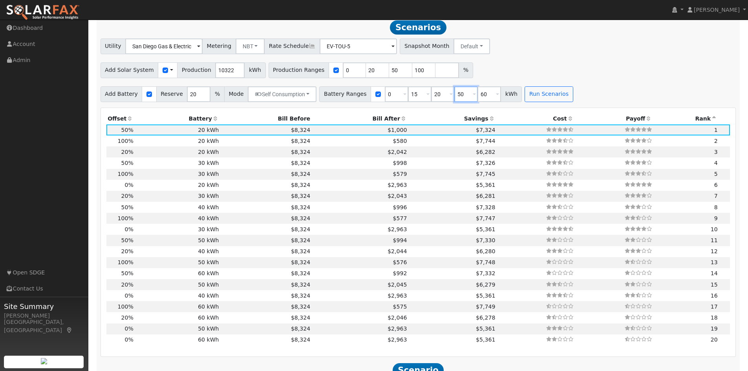
click at [458, 99] on input "50" at bounding box center [466, 94] width 24 height 16
type input "30"
drag, startPoint x: 468, startPoint y: 97, endPoint x: 477, endPoint y: 97, distance: 8.6
click at [477, 97] on input "60" at bounding box center [489, 94] width 24 height 16
drag, startPoint x: 400, startPoint y: 74, endPoint x: 411, endPoint y: 74, distance: 11.4
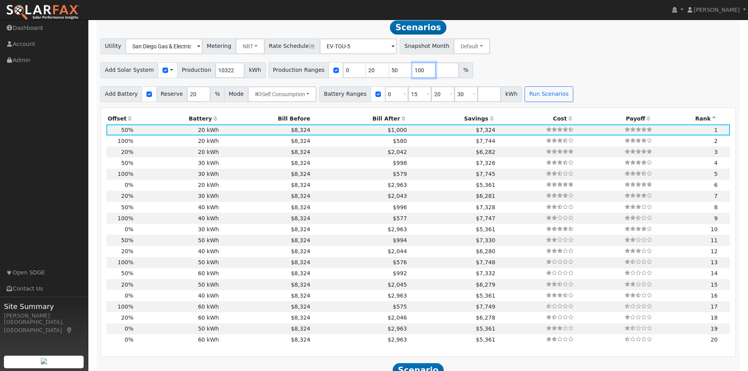
click at [412, 74] on input "100" at bounding box center [424, 70] width 24 height 16
type input "80"
click at [435, 77] on input "number" at bounding box center [447, 70] width 24 height 16
type input "100"
click at [528, 99] on button "Run Scenarios" at bounding box center [548, 94] width 48 height 16
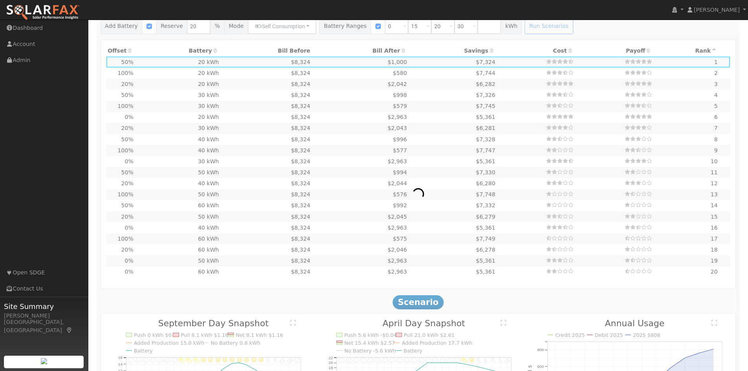
scroll to position [774, 0]
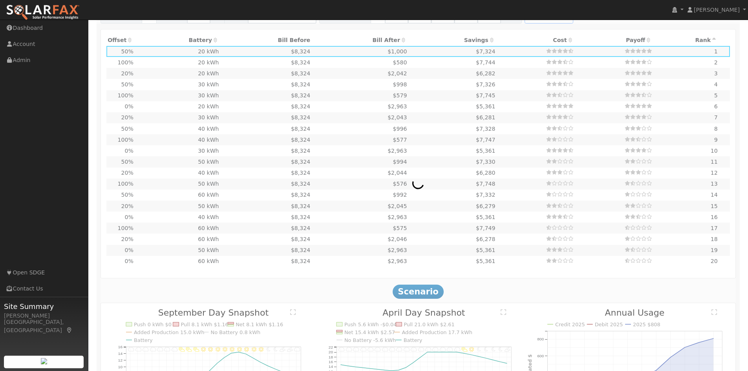
type input "1.4"
type input "$4,816"
type input "$1,445"
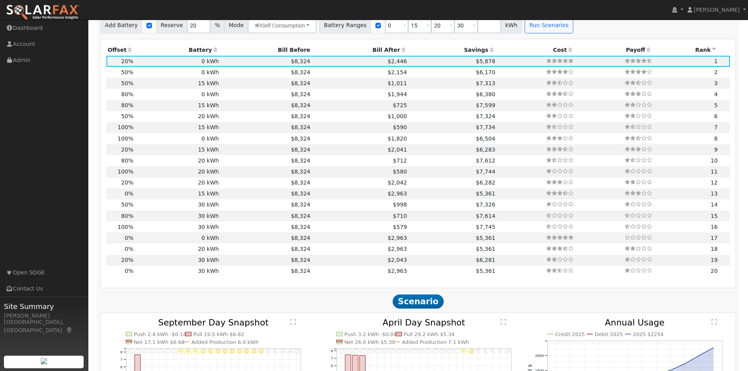
scroll to position [754, 0]
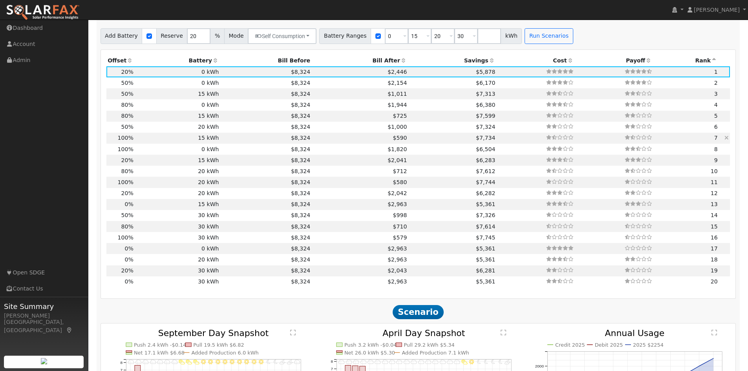
click at [156, 140] on td "15 kWh" at bounding box center [178, 138] width 86 height 11
type input "6.9"
type input "$24,085"
type input "$12,626"
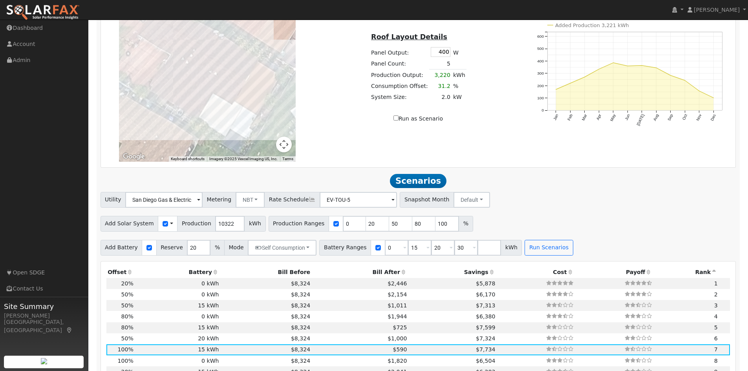
scroll to position [615, 0]
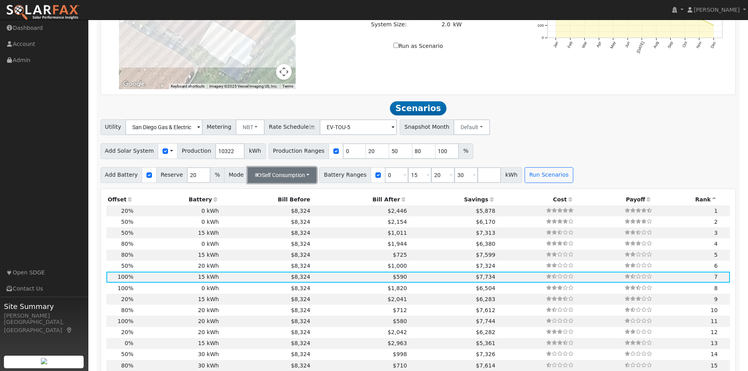
click at [299, 177] on button "Self Consumption" at bounding box center [282, 175] width 69 height 16
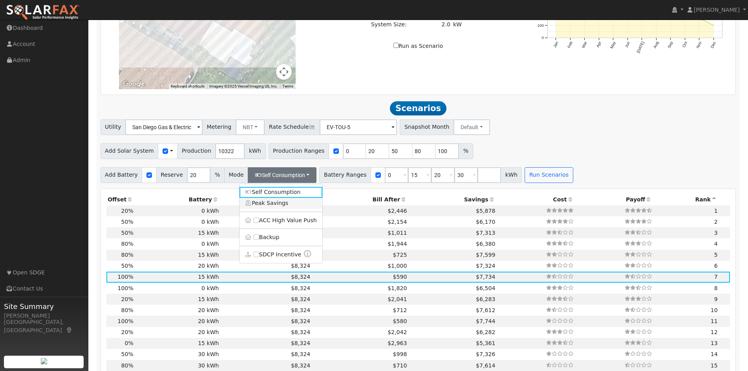
click at [285, 206] on link "Peak Savings" at bounding box center [280, 203] width 83 height 11
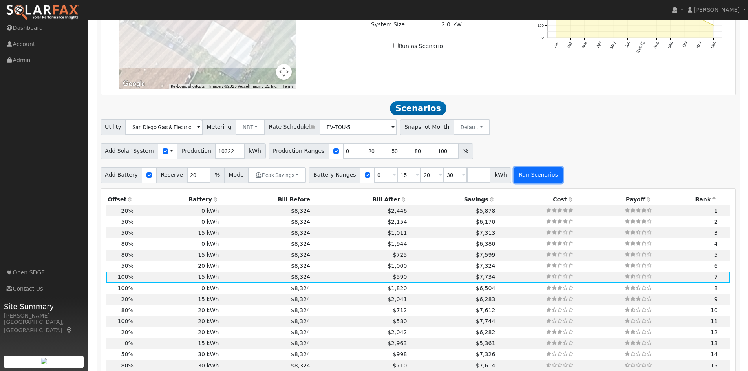
click at [533, 182] on button "Run Scenarios" at bounding box center [538, 175] width 48 height 16
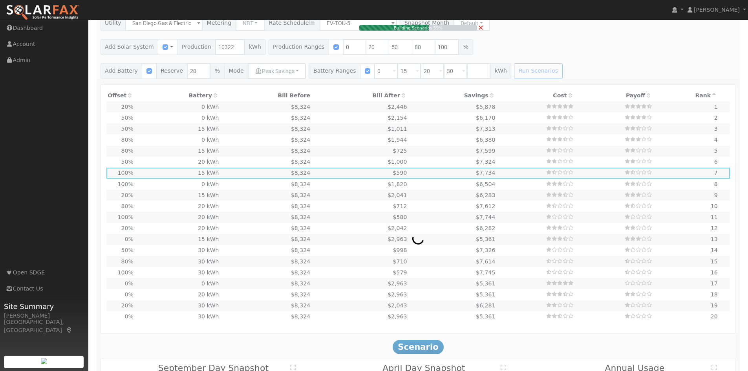
scroll to position [733, 0]
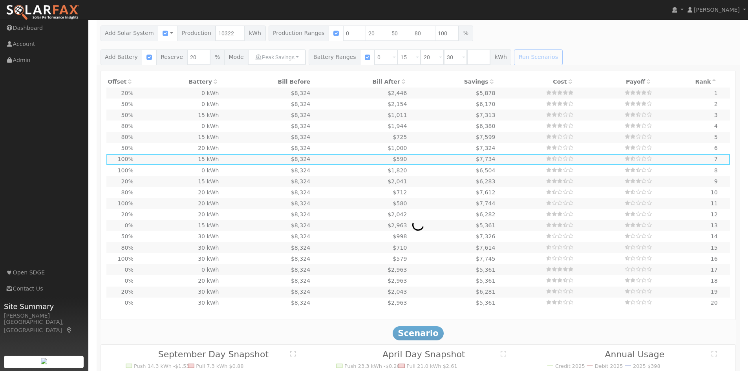
type input "1.4"
type input "$4,816"
type input "$1,445"
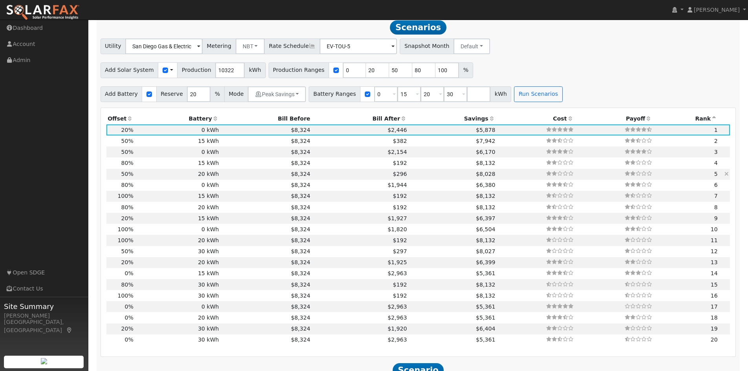
scroll to position [735, 0]
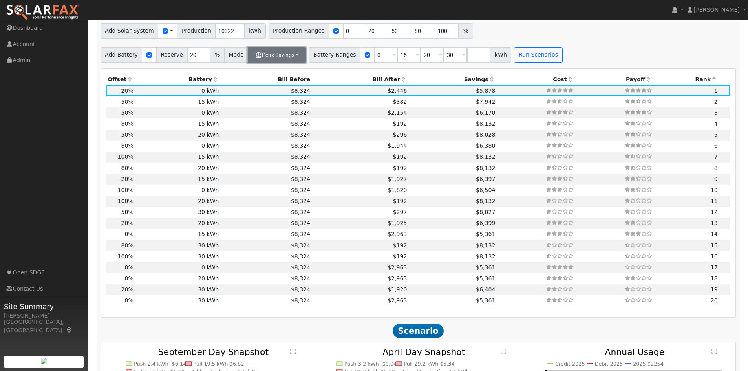
click at [290, 58] on button "Peak Savings" at bounding box center [277, 55] width 58 height 16
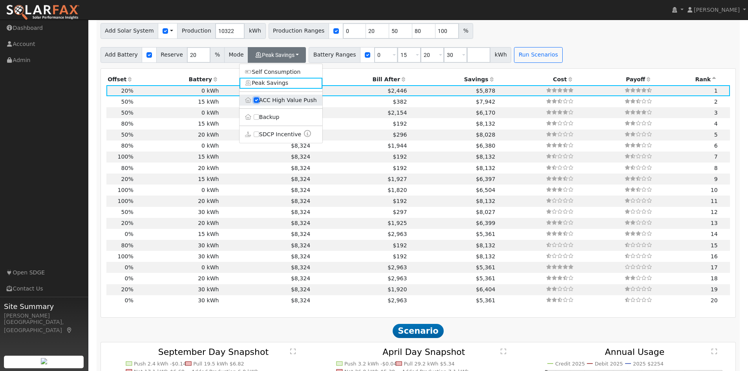
click at [257, 103] on input "ACC High Value Push" at bounding box center [256, 99] width 5 height 5
checkbox input "false"
click at [288, 87] on link "Peak Savings" at bounding box center [280, 83] width 83 height 11
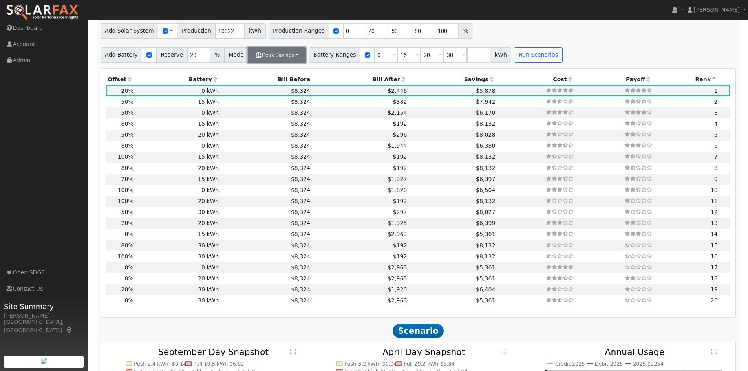
click at [284, 58] on button "Peak Savings" at bounding box center [277, 55] width 58 height 16
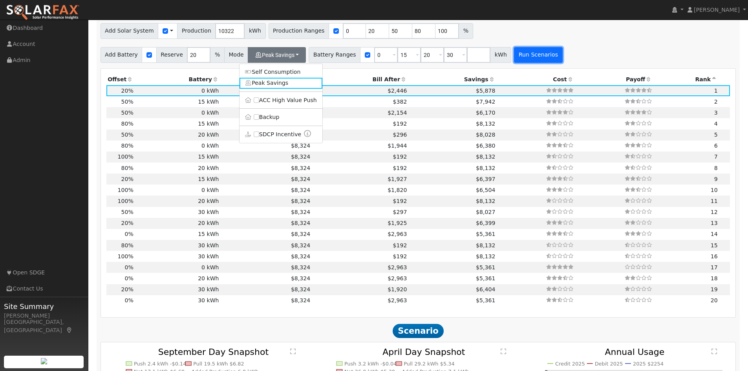
click at [518, 61] on button "Run Scenarios" at bounding box center [538, 55] width 48 height 16
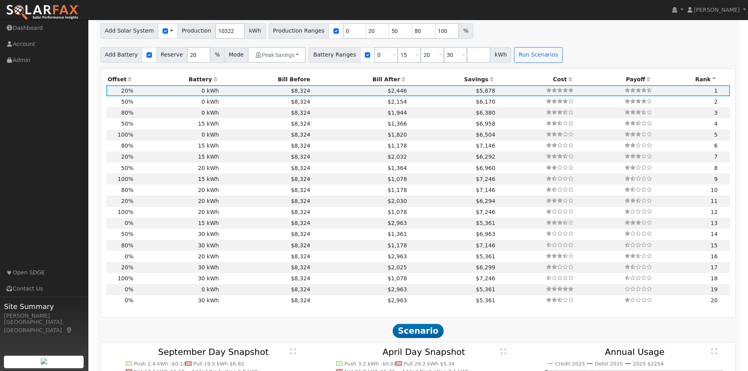
scroll to position [696, 0]
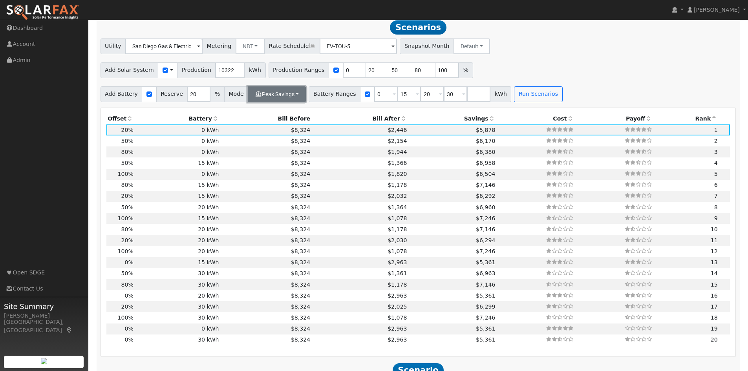
click at [271, 101] on button "Peak Savings" at bounding box center [277, 94] width 58 height 16
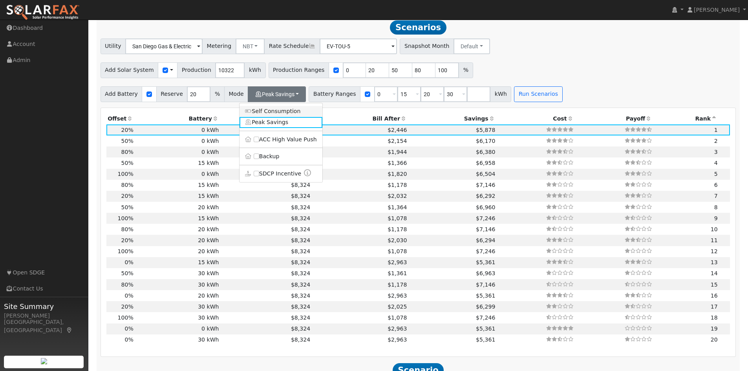
click at [285, 112] on link "Self Consumption" at bounding box center [280, 111] width 83 height 11
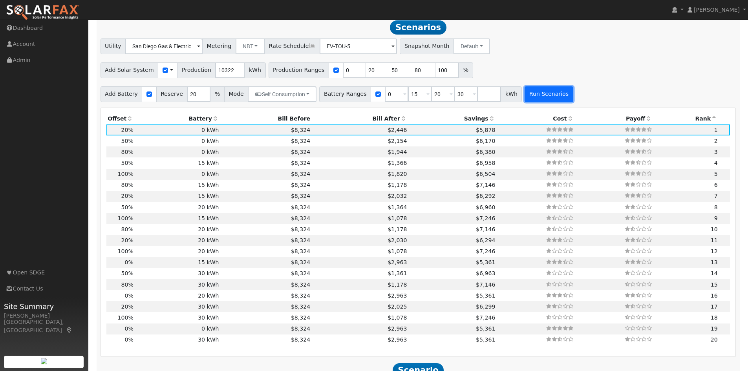
click at [527, 101] on button "Run Scenarios" at bounding box center [548, 94] width 48 height 16
drag, startPoint x: 401, startPoint y: 95, endPoint x: 402, endPoint y: 100, distance: 4.8
click at [408, 95] on input "15" at bounding box center [420, 94] width 24 height 16
click at [408, 98] on input "15" at bounding box center [420, 94] width 24 height 16
type input "10"
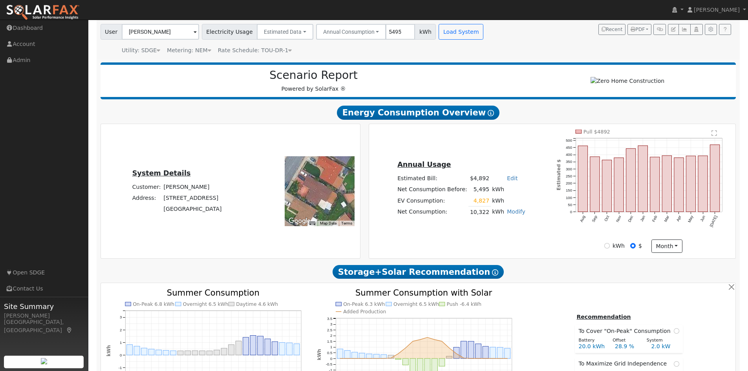
scroll to position [0, 0]
